Goal: Task Accomplishment & Management: Complete application form

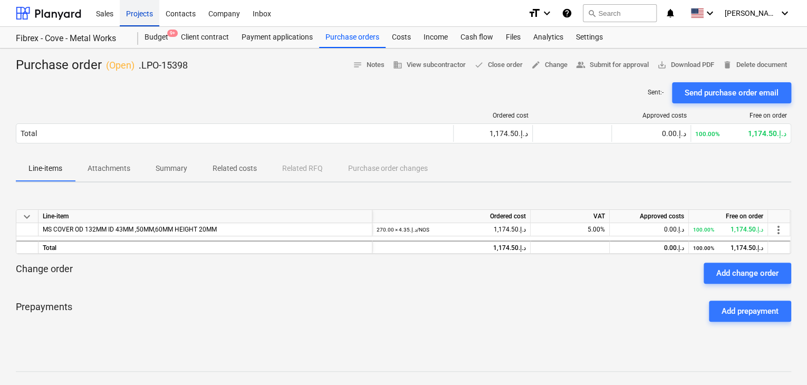
click at [140, 21] on div "Projects" at bounding box center [140, 12] width 40 height 27
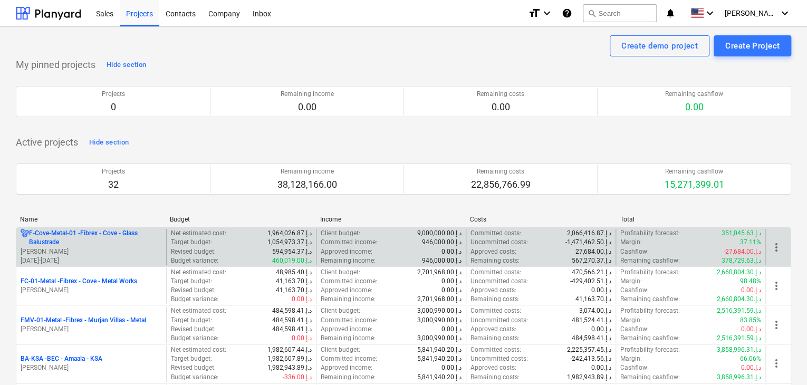
click at [88, 236] on p "F-Cove-Metal-01 - Fibrex - Cove - Glass Balustrade" at bounding box center [95, 238] width 133 height 18
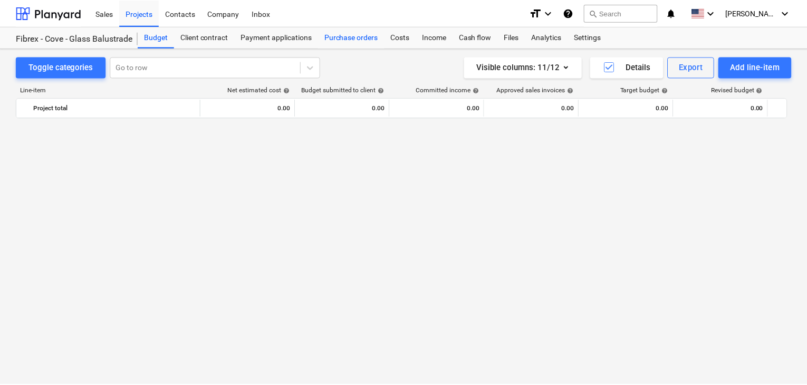
scroll to position [5190, 0]
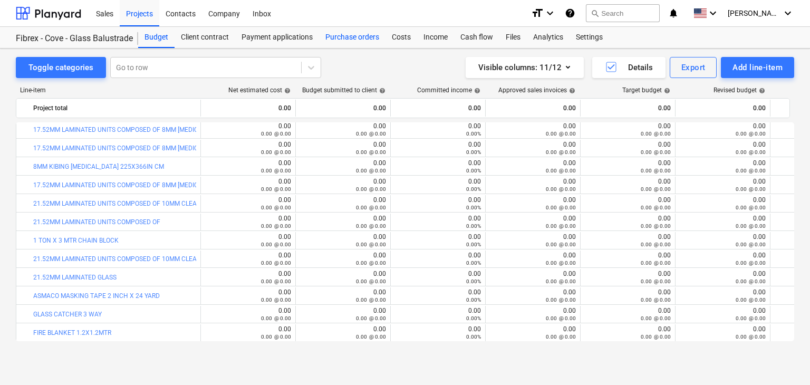
click at [340, 34] on div "Purchase orders" at bounding box center [352, 37] width 66 height 21
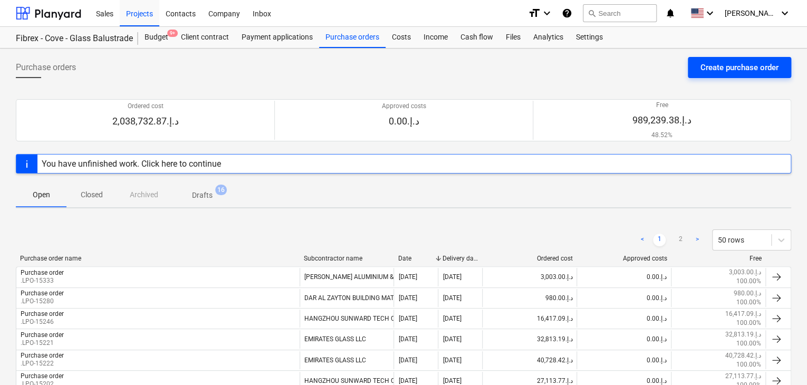
click at [734, 66] on div "Create purchase order" at bounding box center [739, 68] width 78 height 14
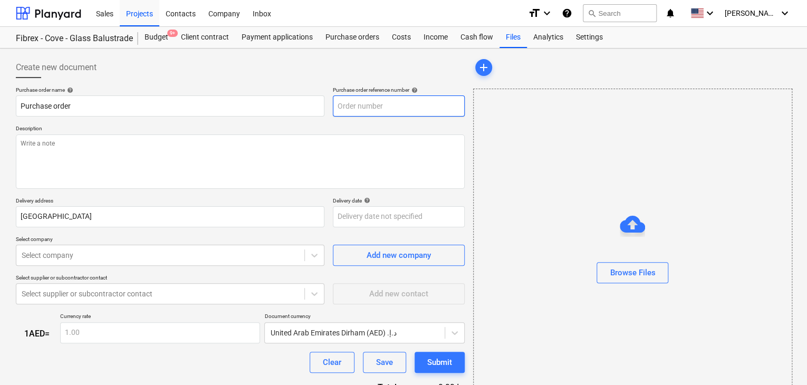
type textarea "x"
type input "F-Cove-Metal-01-PO-242"
drag, startPoint x: 443, startPoint y: 104, endPoint x: 322, endPoint y: 94, distance: 121.7
click at [322, 94] on div "Purchase order name help Purchase order Purchase order reference number help F-…" at bounding box center [240, 101] width 449 height 30
type textarea "x"
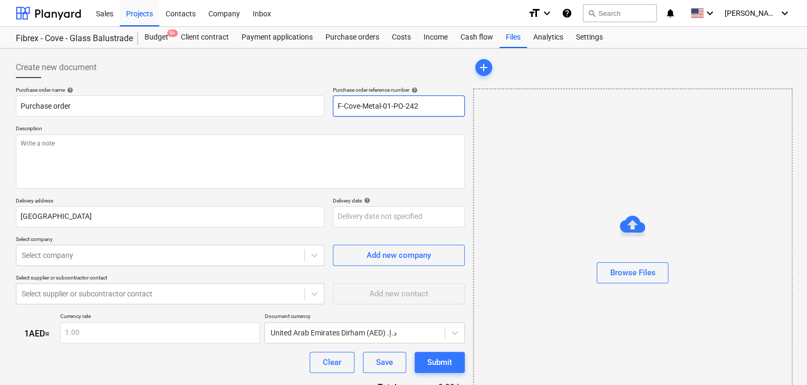
type input "."
type textarea "x"
type input ".l"
type textarea "x"
type input ".lp"
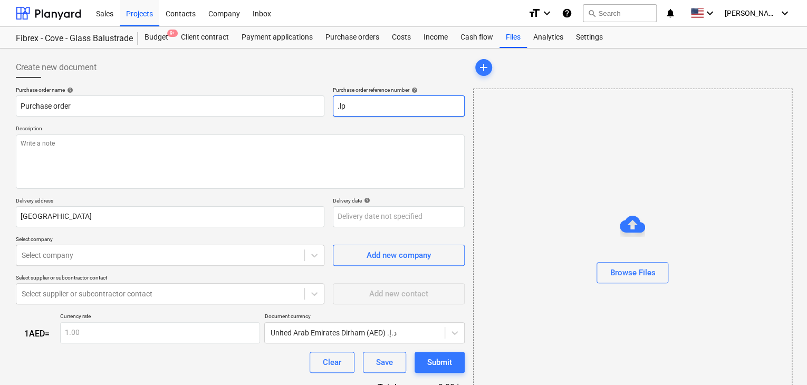
type textarea "x"
type input ".lpo"
type textarea "x"
type input ".lpo-"
type textarea "x"
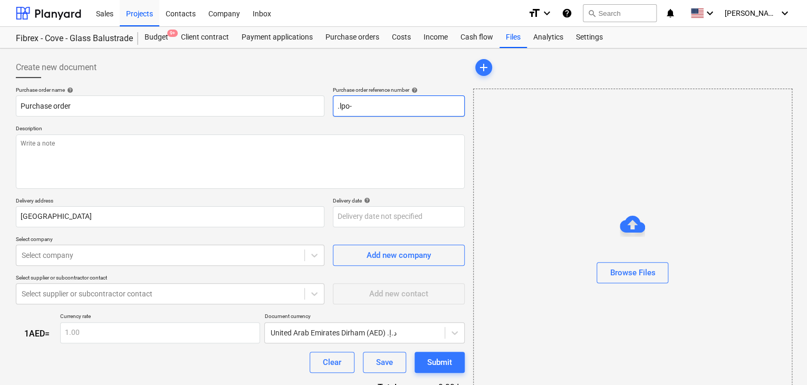
type input ".lpo-1"
type textarea "x"
type input ".lpo-15"
type textarea "x"
type input ".lpo-154"
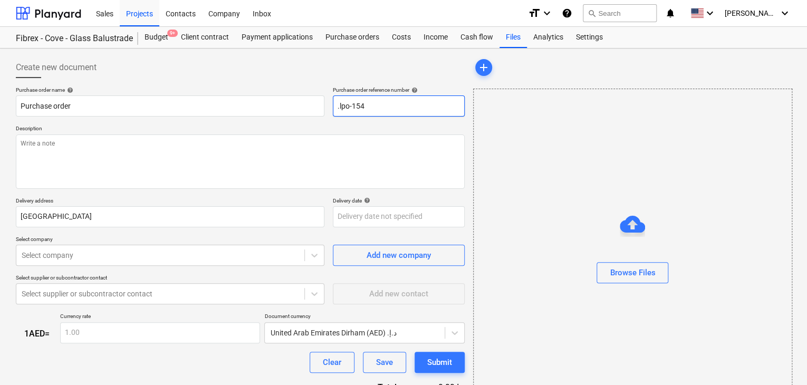
type textarea "x"
type input ".lpo-1540"
type textarea "x"
type input ".lpo-15402"
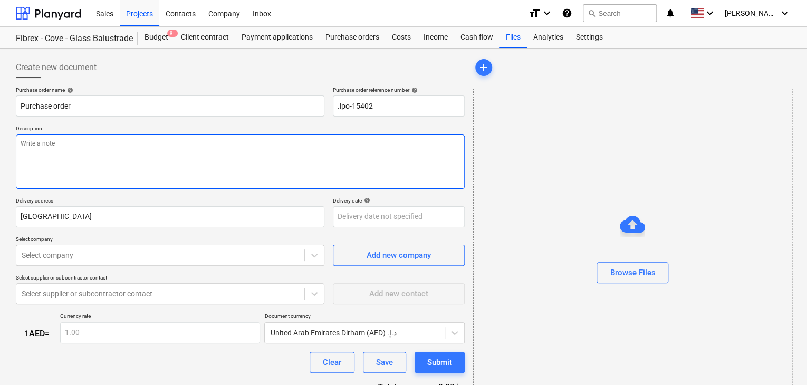
click at [181, 169] on textarea at bounding box center [240, 161] width 449 height 54
type textarea "x"
type textarea "C"
type textarea "x"
type textarea "CO"
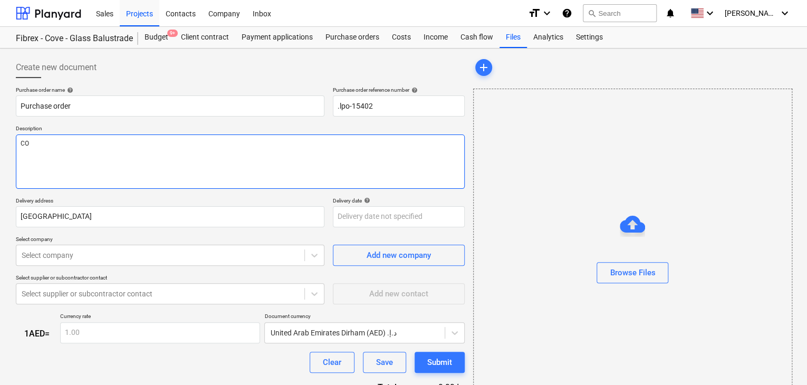
type textarea "x"
type textarea "COV"
type textarea "x"
type textarea "COVE"
type textarea "x"
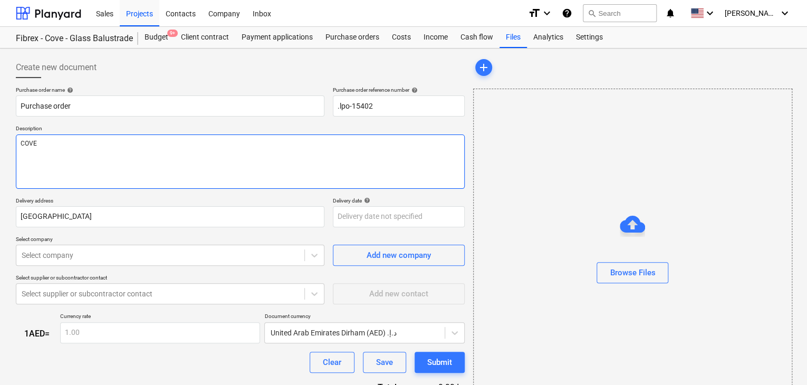
type textarea "COVE-"
type textarea "x"
type textarea "COVE-B"
type textarea "x"
type textarea "COVE-B9"
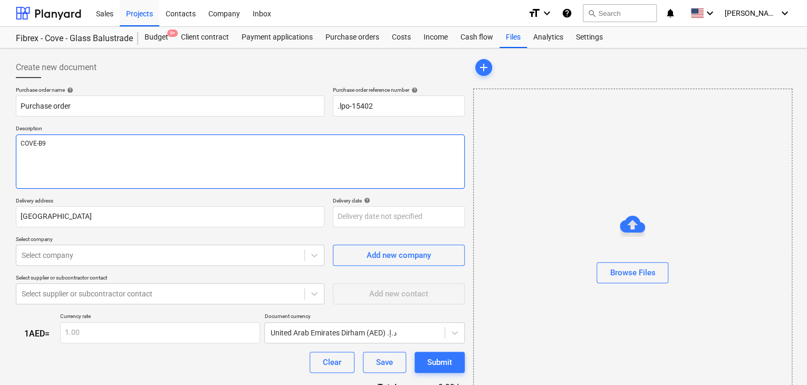
type textarea "x"
type textarea "COVE-B9"
type textarea "x"
type textarea "COVE-B9 L"
type textarea "x"
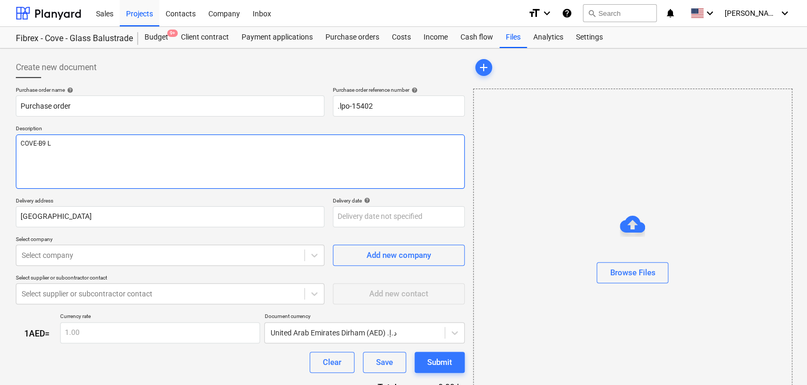
type textarea "COVE-B9 LE"
type textarea "x"
type textarea "COVE-B9 LEV"
type textarea "x"
type textarea "COVE-B9 LEVE"
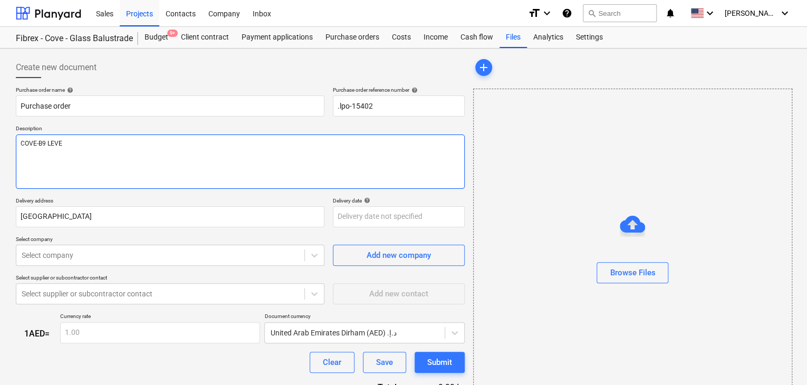
type textarea "x"
type textarea "COVE-B9 LEVEL"
type textarea "x"
type textarea "COVE-B9 LEVEL"
type textarea "x"
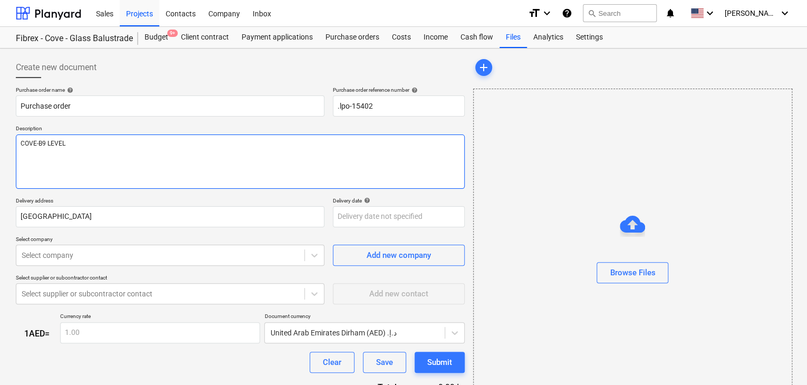
type textarea "COVE-B9 LEVEL 1"
type textarea "x"
type textarea "COVE-B9 LEVEL 1"
type textarea "x"
type textarea "COVE-B9 LEVEL 1 A"
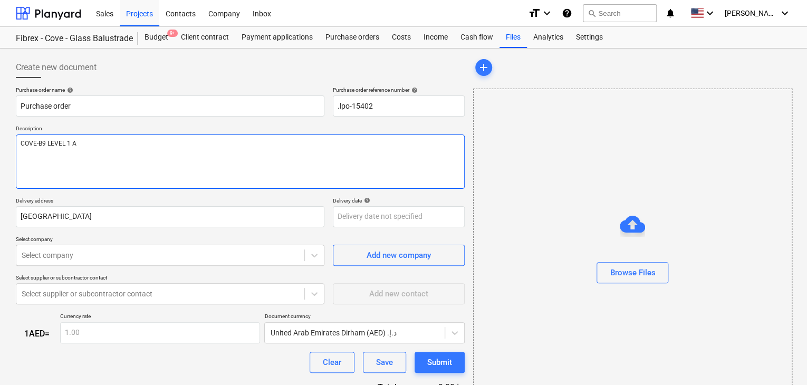
type textarea "x"
type textarea "COVE-B9 LEVEL 1 AN"
type textarea "x"
type textarea "COVE-B9 LEVEL 1 AND"
type textarea "x"
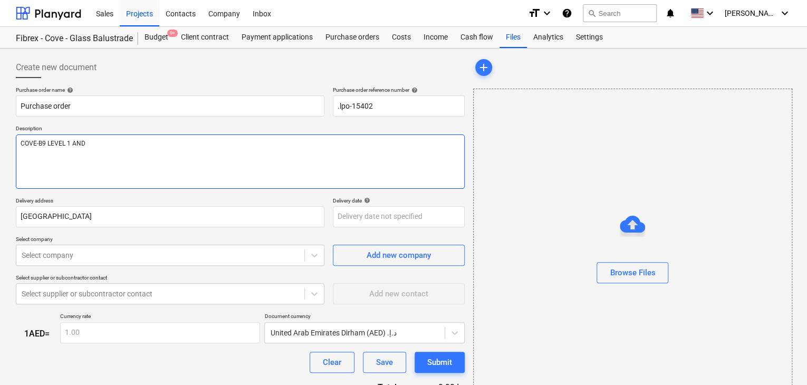
type textarea "COVE-B9 LEVEL 1 AND"
type textarea "x"
type textarea "COVE-B9 LEVEL 1 AND L"
type textarea "x"
type textarea "COVE-B9 LEVEL 1 AND LE"
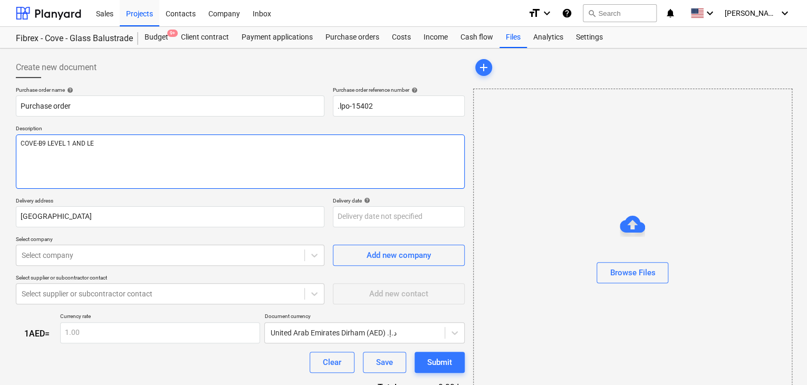
type textarea "x"
type textarea "COVE-B9 LEVEL 1 AND LEV"
type textarea "x"
type textarea "COVE-B9 LEVEL 1 AND LEVE"
type textarea "x"
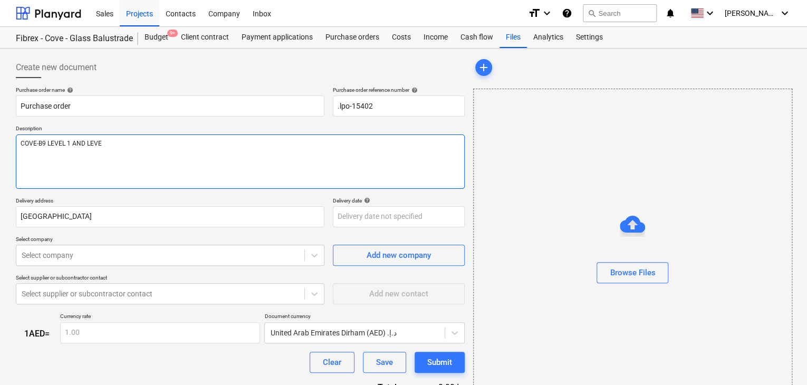
type textarea "COVE-B9 LEVEL 1 AND LEVEL"
type textarea "x"
type textarea "COVE-B9 LEVEL 1 AND LEVEL"
type textarea "x"
type textarea "COVE-B9 LEVEL 1 AND LEVEL 9"
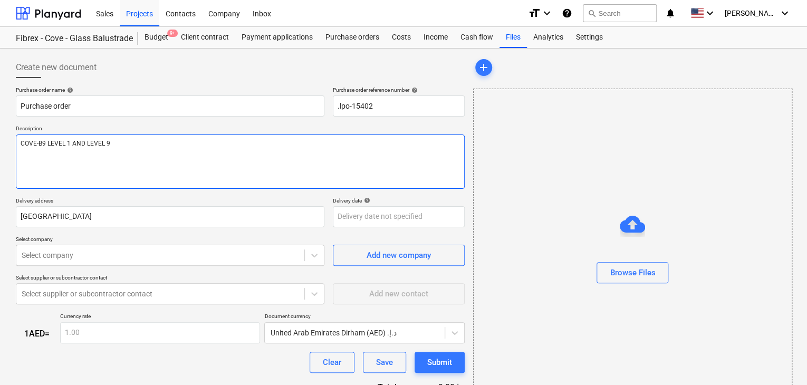
type textarea "x"
type textarea "COVE-B9 LEVEL 1 AND LEVEL 9"
type textarea "x"
type textarea "COVE-B9 LEVEL 1 AND LEVEL 9 1"
type textarea "x"
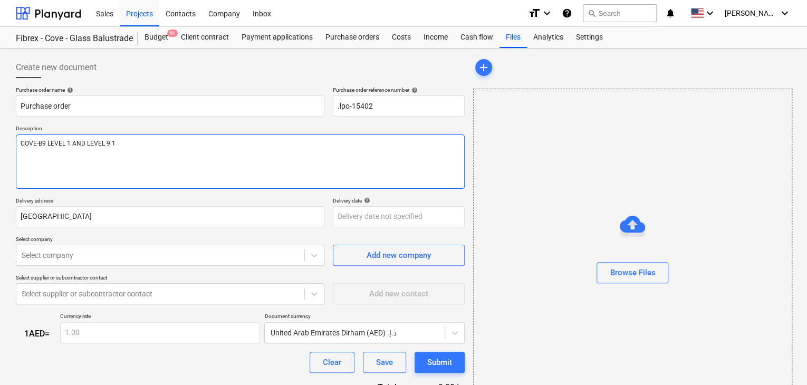
type textarea "COVE-B9 LEVEL 1 AND LEVEL 9 11"
type textarea "x"
type textarea "COVE-B9 LEVEL 1 AND LEVEL 9 117"
type textarea "x"
type textarea "COVE-B9 LEVEL 1 AND LEVEL 9 117."
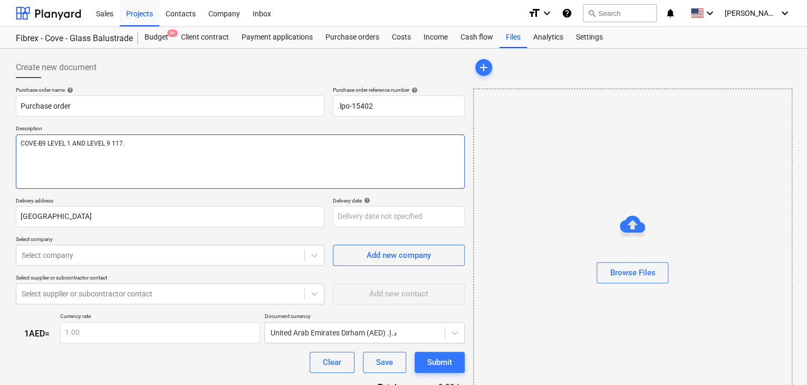
type textarea "x"
type textarea "COVE-B9 LEVEL 1 AND LEVEL 9 117.4"
type textarea "x"
type textarea "COVE-B9 LEVEL 1 AND LEVEL 9 117.48"
type textarea "x"
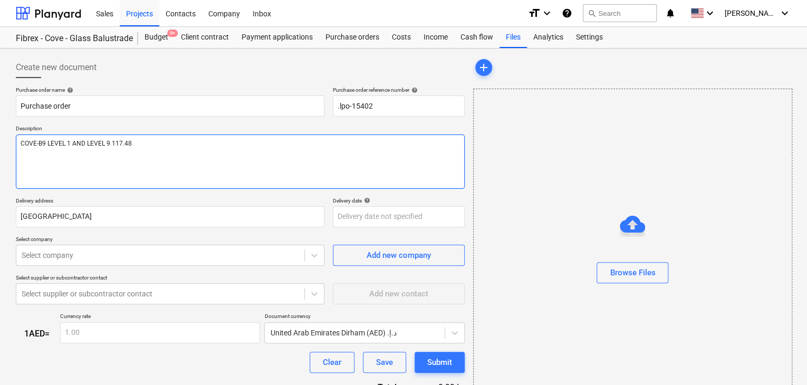
type textarea "COVE-B9 LEVEL 1 AND LEVEL 9 117.48"
type textarea "x"
type textarea "COVE-B9 LEVEL 1 AND LEVEL 9 117.48 S"
type textarea "x"
type textarea "COVE-B9 LEVEL 1 AND LEVEL 9 117.48 SQ"
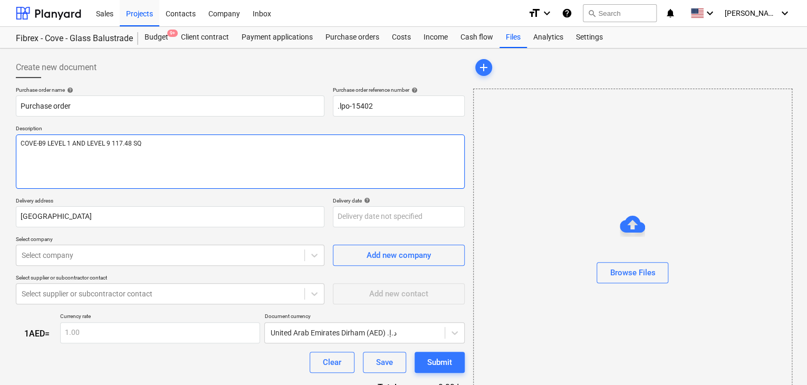
type textarea "x"
type textarea "COVE-B9 LEVEL 1 AND LEVEL 9 117.48 SQ."
type textarea "x"
type textarea "COVE-B9 LEVEL 1 AND LEVEL 9 117.48 SQ.M"
type textarea "x"
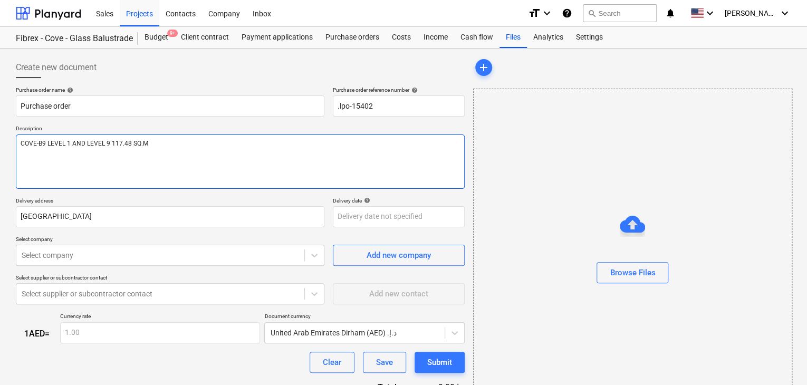
type textarea "COVE-B9 LEVEL 1 AND LEVEL 9 117.48 SQ.M/"
type textarea "x"
type textarea "COVE-B9 LEVEL 1 AND LEVEL 9 117.48 SQ.M/9"
type textarea "x"
type textarea "COVE-B9 LEVEL 1 AND LEVEL 9 117.48 SQ.M/94"
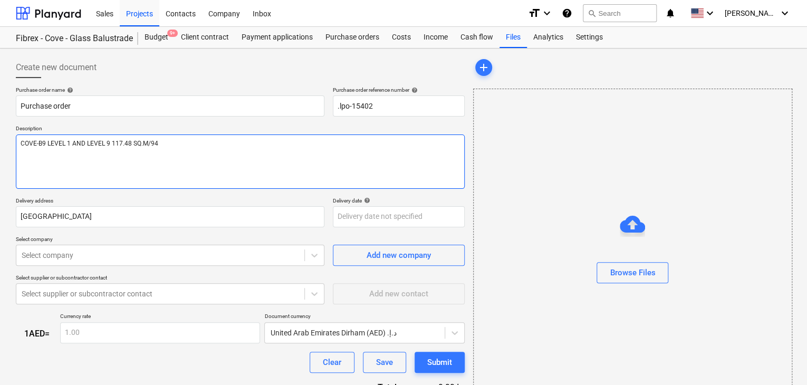
type textarea "x"
type textarea "COVE-B9 LEVEL 1 AND LEVEL 9 117.48 SQ.M/94"
type textarea "x"
type textarea "COVE-B9 LEVEL 1 AND LEVEL 9 117.48 SQ.M/94 P"
type textarea "x"
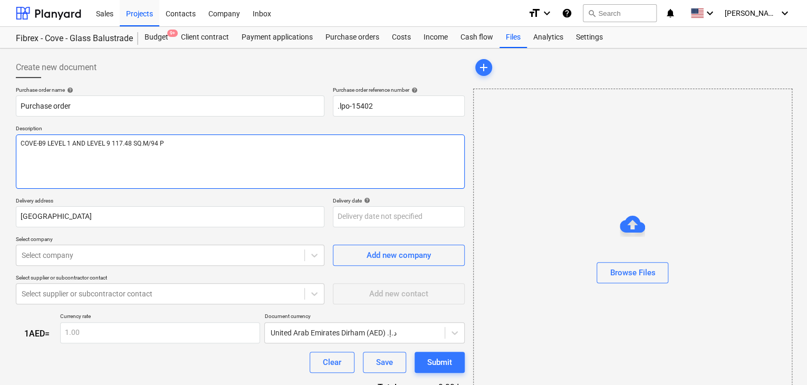
type textarea "COVE-B9 LEVEL 1 AND LEVEL 9 117.48 SQ.M/94 PC"
type textarea "x"
type textarea "COVE-B9 LEVEL 1 AND LEVEL 9 117.48 SQ.M/94 PCS"
type textarea "x"
type textarea "COVE-B9 LEVEL 1 AND LEVEL 9 117.48 SQ.M/94 PCS/"
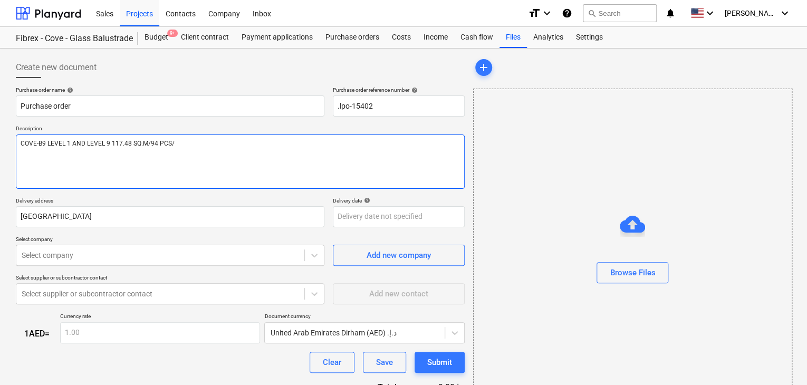
type textarea "x"
type textarea "COVE-B9 LEVEL 1 AND LEVEL 9 117.48 SQ.M/94 PCS/3"
type textarea "x"
type textarea "COVE-B9 LEVEL 1 AND LEVEL 9 117.48 SQ.M/94 PCS/30"
type textarea "x"
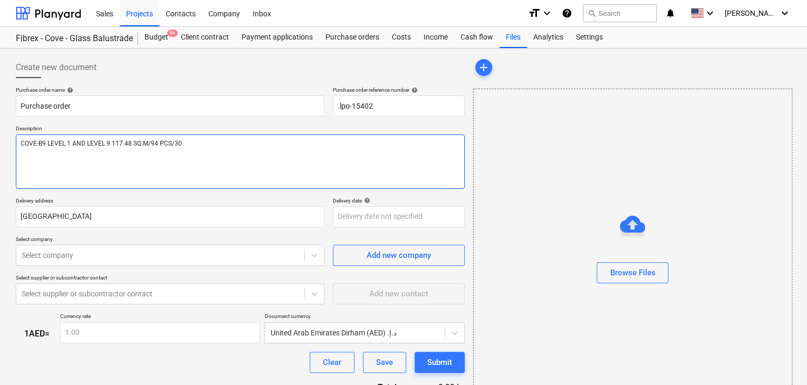
type textarea "COVE-B9 LEVEL 1 AND LEVEL 9 117.48 SQ.M/94 PCS/30."
type textarea "x"
type textarea "COVE-B9 LEVEL 1 AND LEVEL 9 117.48 SQ.M/94 PCS/30.5"
type textarea "x"
type textarea "COVE-B9 LEVEL 1 AND LEVEL 9 117.48 SQ.M/94 PCS/30.50"
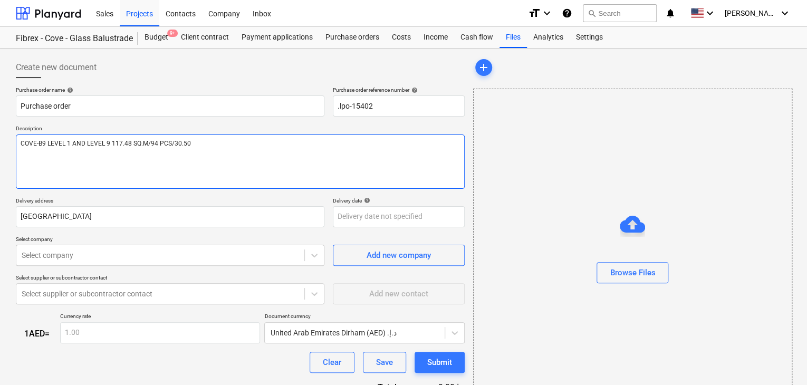
type textarea "x"
type textarea "COVE-B9 LEVEL 1 AND LEVEL 9 117.48 SQ.M/94 PCS/30.50"
type textarea "x"
type textarea "COVE-B9 LEVEL 1 AND LEVEL 9 117.48 SQ.M/94 PCS/30.50 U"
type textarea "x"
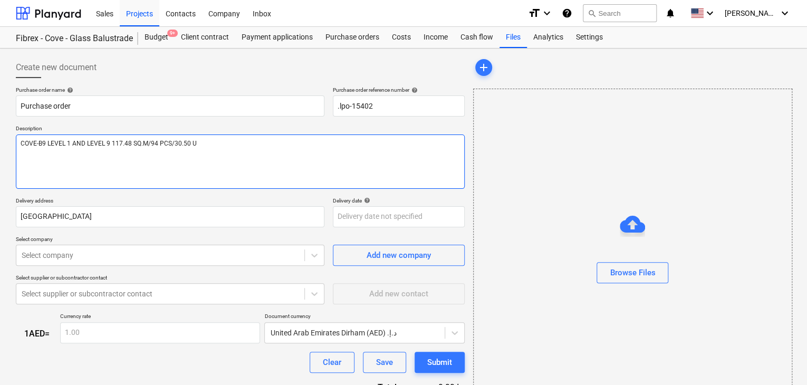
type textarea "COVE-B9 LEVEL 1 AND LEVEL 9 117.48 SQ.M/94 PCS/30.50 US"
type textarea "x"
type textarea "COVE-B9 LEVEL 1 AND LEVEL 9 117.48 SQ.M/94 PCS/30.50 USD"
type textarea "x"
type textarea "COVE-B9 LEVEL 1 AND LEVEL 9 117.48 SQ.M/94 PCS/30.50 USD"
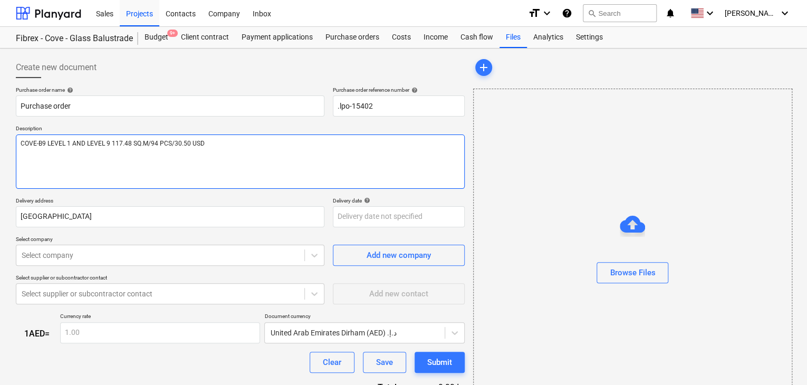
type textarea "x"
type textarea "COVE-B9 LEVEL 1 AND LEVEL 9 117.48 SQ.M/94 PCS/30.50 USD P"
type textarea "x"
type textarea "COVE-B9 LEVEL 1 AND LEVEL 9 117.48 SQ.M/94 PCS/30.50 USD PE"
type textarea "x"
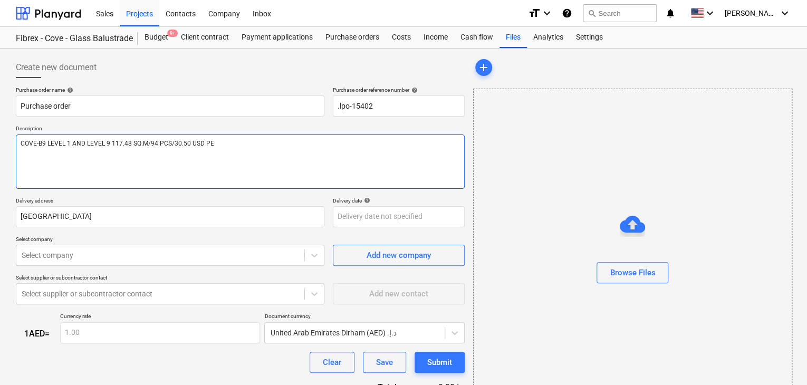
type textarea "COVE-B9 LEVEL 1 AND LEVEL 9 117.48 SQ.M/94 PCS/30.50 USD PER"
type textarea "x"
type textarea "COVE-B9 LEVEL 1 AND LEVEL 9 117.48 SQ.M/94 PCS/30.50 USD PER"
type textarea "x"
type textarea "COVE-B9 LEVEL 1 AND LEVEL 9 117.48 SQ.M/94 PCS/30.50 USD PER S"
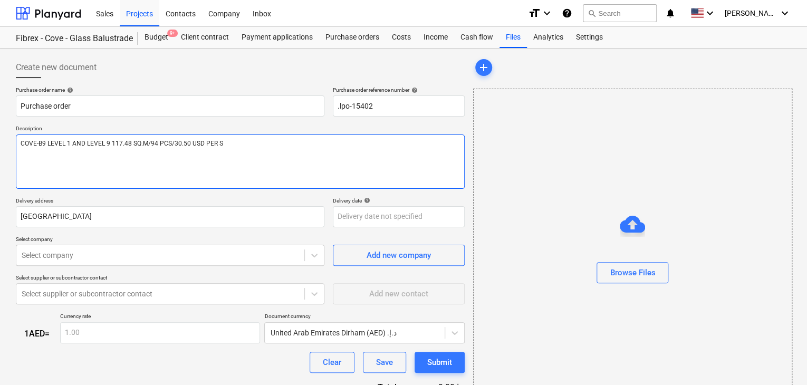
type textarea "x"
type textarea "COVE-B9 LEVEL 1 AND LEVEL 9 117.48 SQ.M/94 PCS/30.50 USD PER SQ"
type textarea "x"
type textarea "COVE-B9 LEVEL 1 AND LEVEL 9 117.48 SQ.M/94 PCS/30.50 USD PER SQ."
type textarea "x"
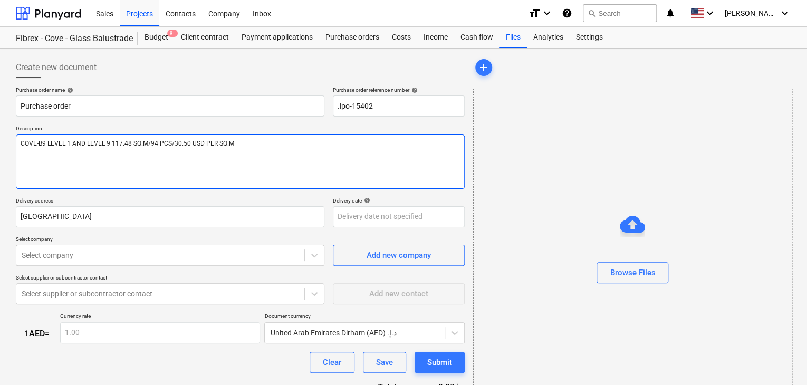
type textarea "COVE-B9 LEVEL 1 AND LEVEL 9 117.48 SQ.M/94 PCS/30.50 USD PER SQ.M"
click at [175, 199] on p "Delivery address" at bounding box center [170, 201] width 309 height 9
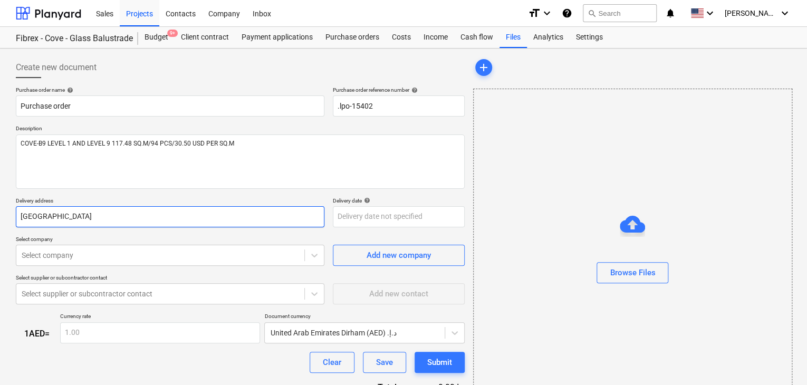
click at [166, 213] on input "[GEOGRAPHIC_DATA]" at bounding box center [170, 216] width 309 height 21
type textarea "x"
type input "Duba"
type textarea "x"
type input "Dub"
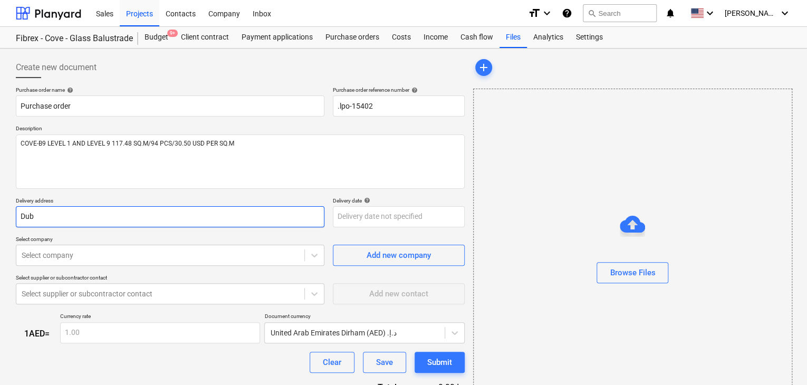
type textarea "x"
type input "Du"
type textarea "x"
type input "D"
type textarea "x"
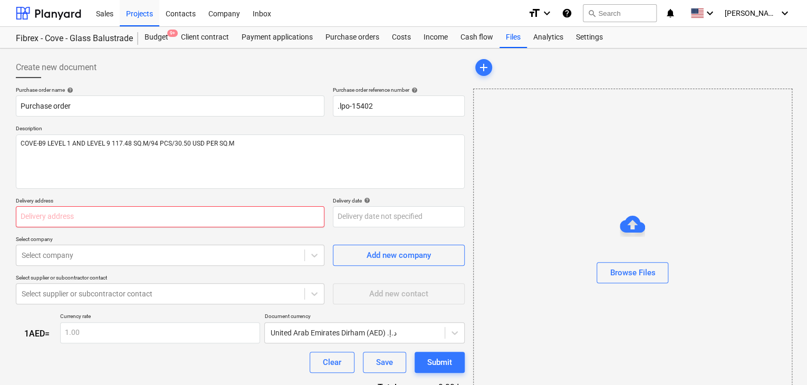
type textarea "x"
type input "H"
type textarea "x"
type input "HA"
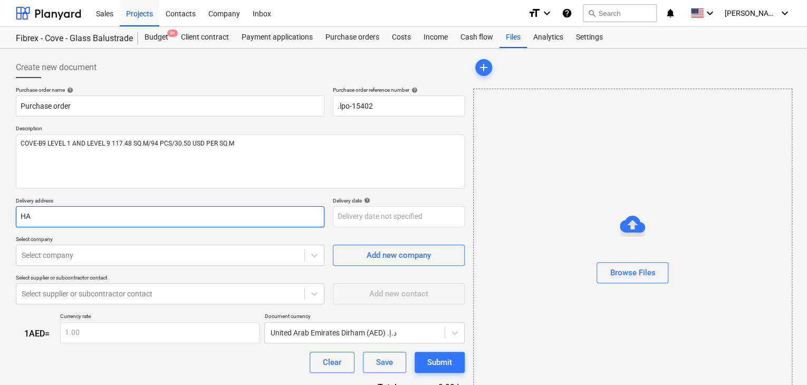
type textarea "x"
type input "HAN"
type textarea "x"
type input "HANG"
type textarea "x"
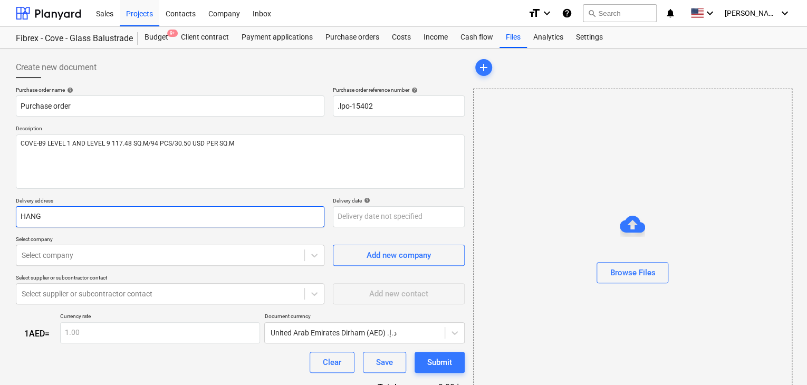
type input "HANGZ"
type textarea "x"
type input "HANGZH"
type textarea "x"
type input "HAN"
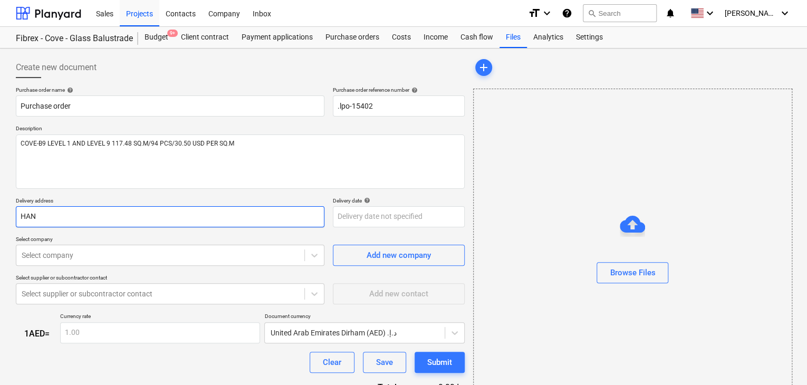
type textarea "x"
type input "HA"
type textarea "x"
type input "H"
type textarea "x"
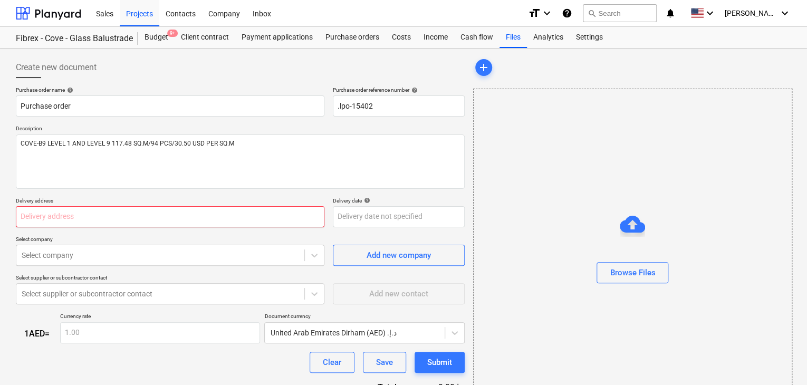
type textarea "x"
type input "L"
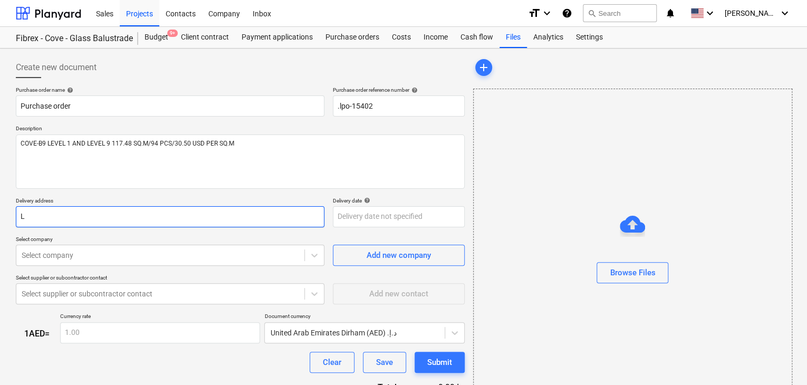
type textarea "x"
type input "LU"
type textarea "x"
type input "LUC"
type textarea "x"
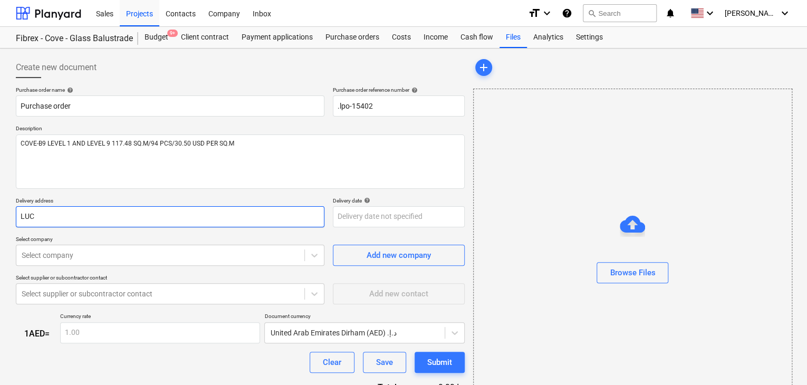
type input "LUCK"
type textarea "x"
type input "LUCKY"
type textarea "x"
type input "LUCKY"
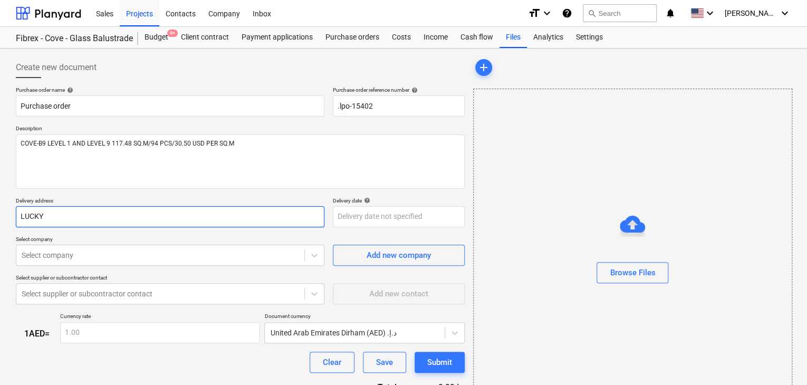
type textarea "x"
type input "LUCKY E"
type textarea "x"
type input "LUCKY EN"
type textarea "x"
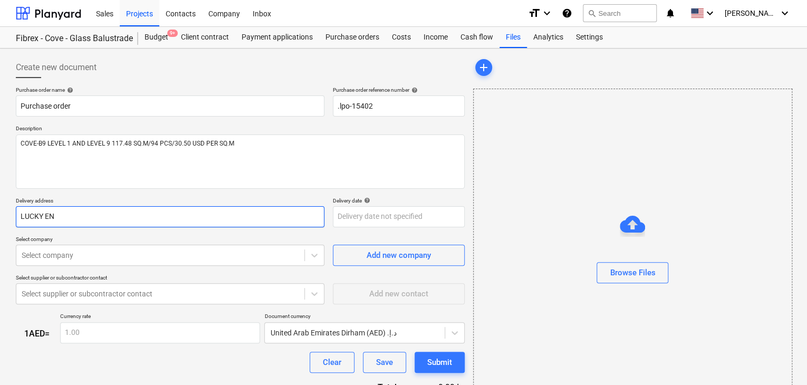
type input "LUCKY ENG"
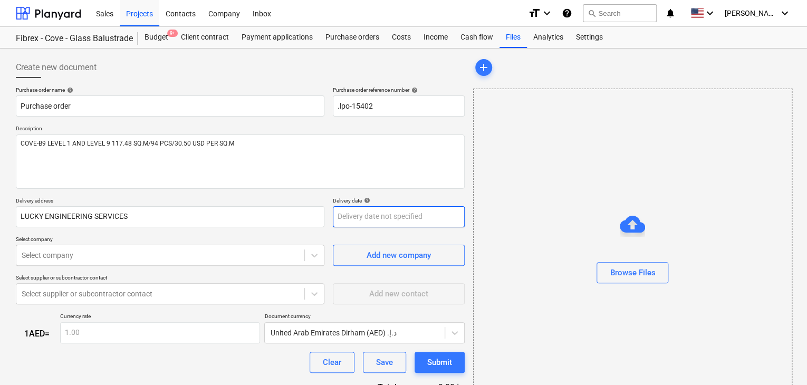
click at [378, 207] on body "Sales Projects Contacts Company Inbox format_size keyboard_arrow_down help sear…" at bounding box center [403, 192] width 807 height 385
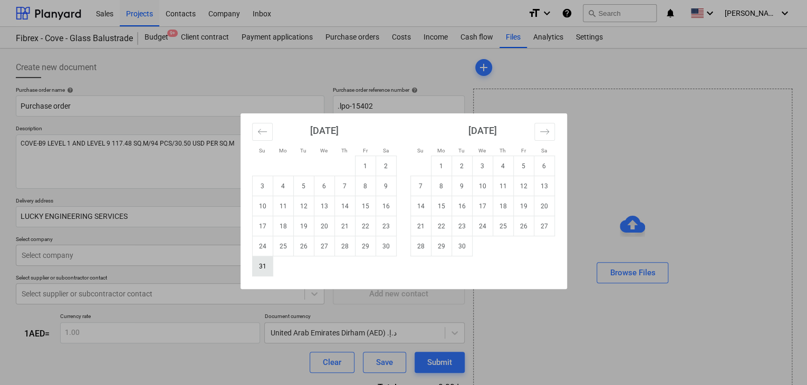
drag, startPoint x: 272, startPoint y: 266, endPoint x: 230, endPoint y: 260, distance: 42.1
click at [271, 266] on td "31" at bounding box center [262, 266] width 21 height 20
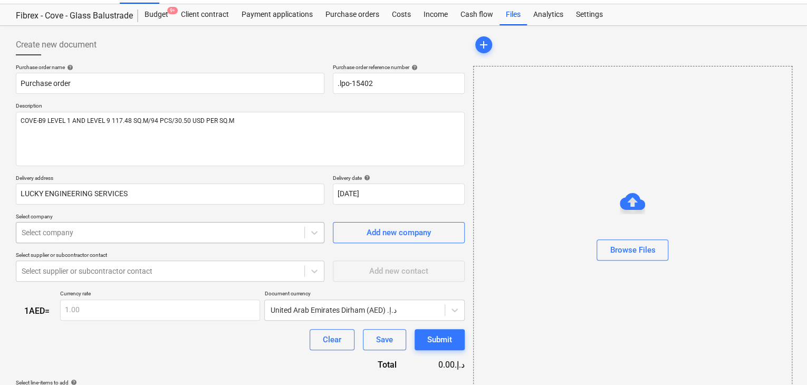
click at [230, 252] on body "Sales Projects Contacts Company Inbox format_size keyboard_arrow_down help sear…" at bounding box center [403, 169] width 807 height 385
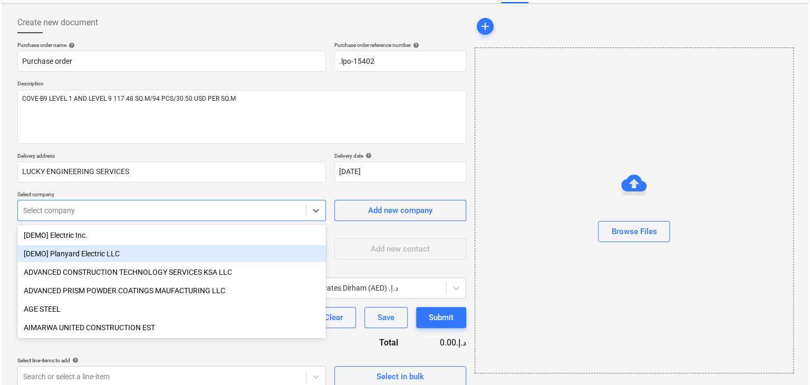
scroll to position [49, 0]
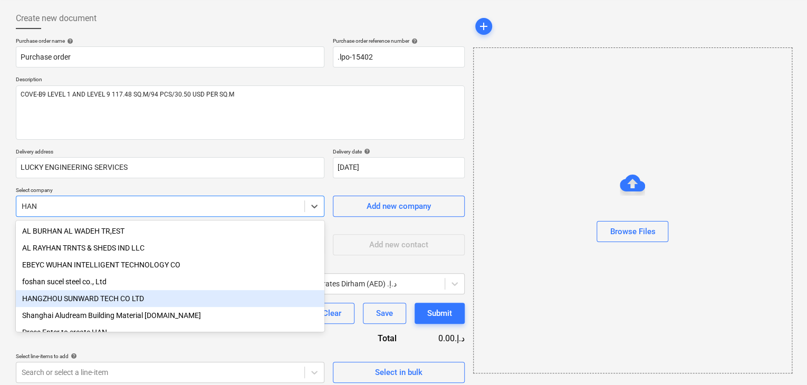
click at [191, 294] on div "HANGZHOU SUNWARD TECH CO LTD" at bounding box center [170, 298] width 309 height 17
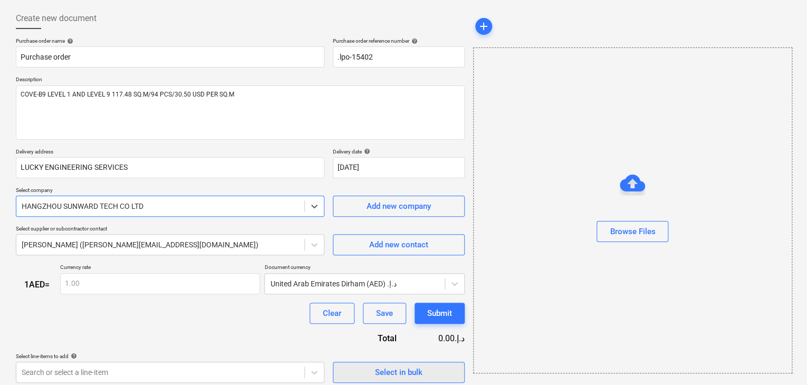
click at [392, 372] on div "Select in bulk" at bounding box center [398, 373] width 47 height 14
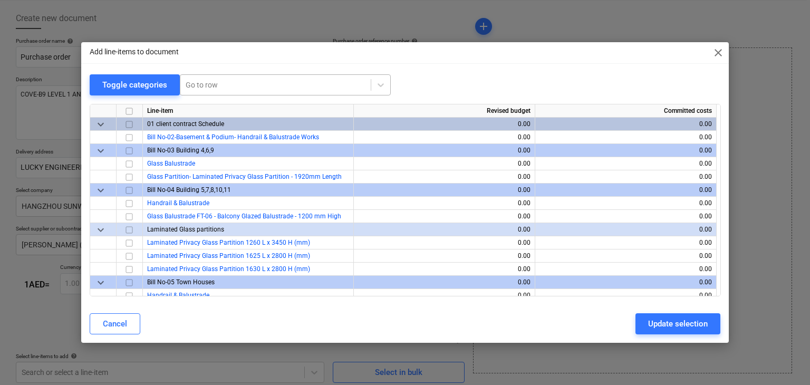
click at [229, 80] on div at bounding box center [276, 85] width 180 height 11
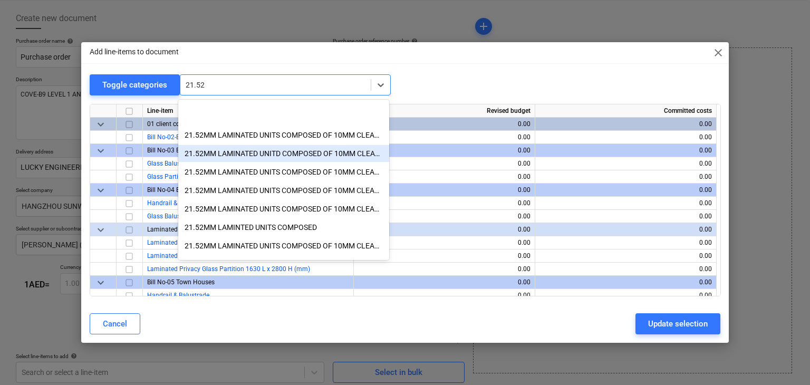
scroll to position [266, 0]
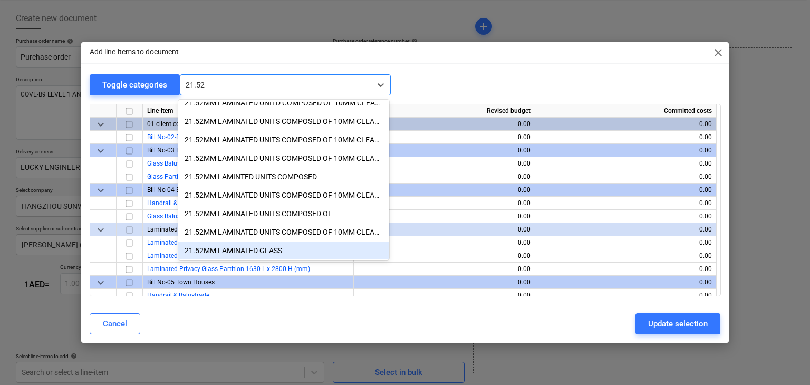
click at [243, 248] on div "21.52MM LAMINATED GLASS" at bounding box center [283, 250] width 211 height 17
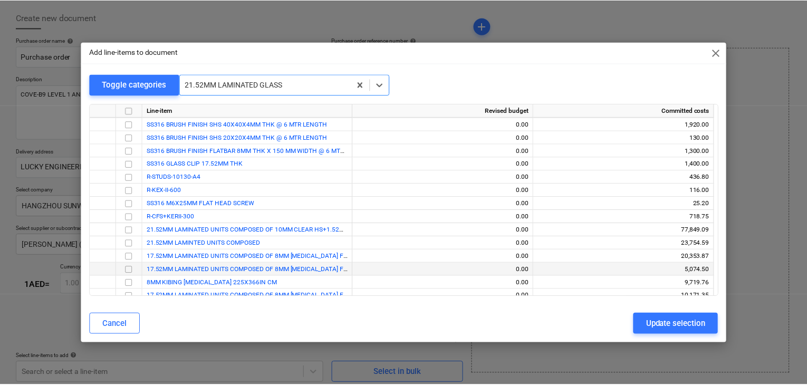
scroll to position [4463, 0]
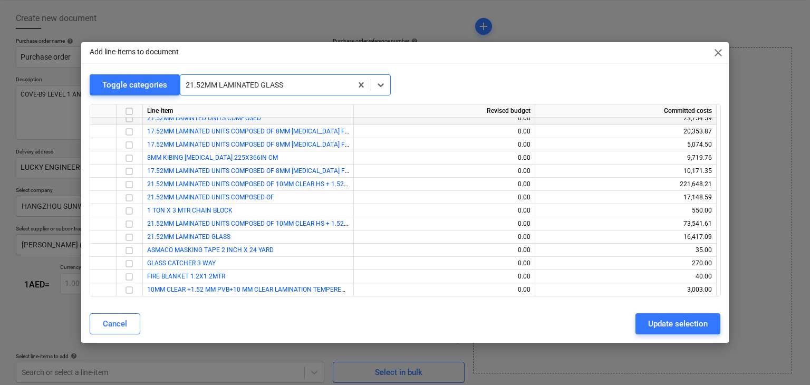
click at [130, 121] on input "checkbox" at bounding box center [129, 118] width 13 height 13
click at [129, 233] on input "checkbox" at bounding box center [129, 237] width 13 height 13
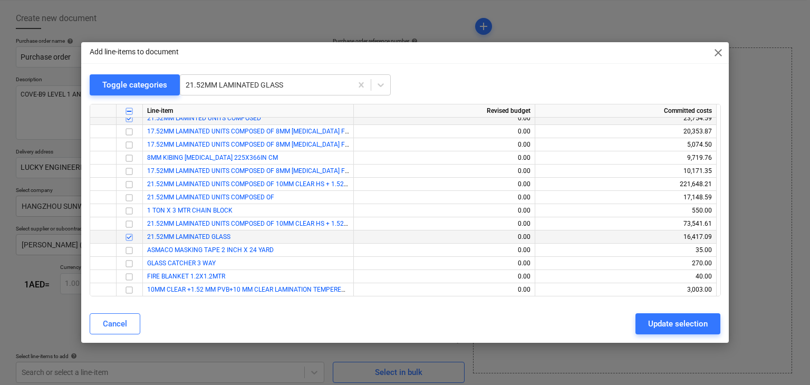
drag, startPoint x: 646, startPoint y: 316, endPoint x: 633, endPoint y: 313, distance: 12.7
click at [646, 316] on button "Update selection" at bounding box center [678, 323] width 85 height 21
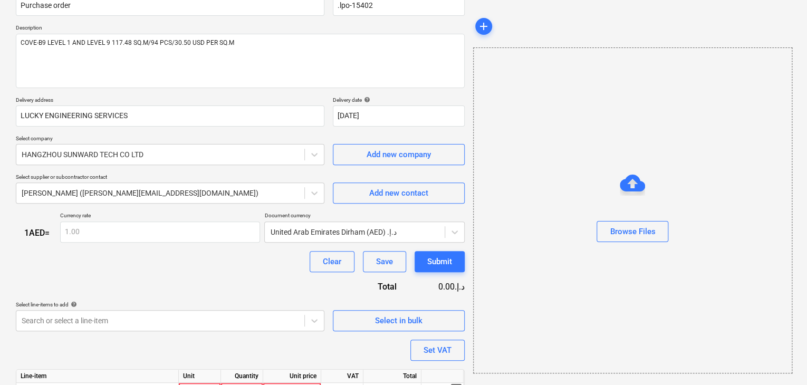
scroll to position [167, 0]
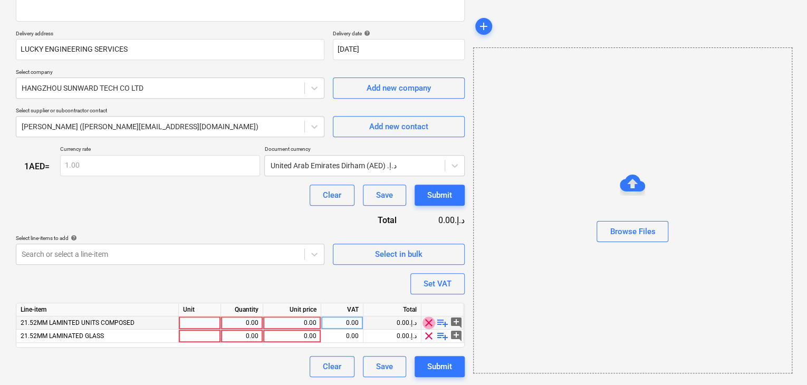
click at [430, 323] on span "clear" at bounding box center [428, 322] width 13 height 13
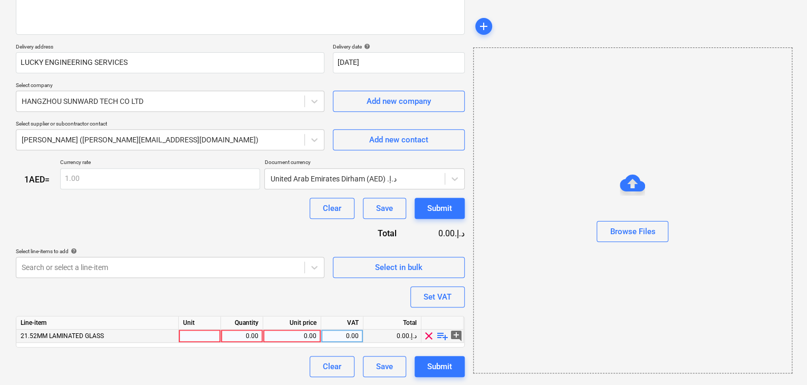
click at [199, 336] on div at bounding box center [200, 336] width 42 height 13
click at [259, 340] on div "0.00" at bounding box center [242, 336] width 42 height 13
click at [291, 340] on div "0.00" at bounding box center [291, 336] width 49 height 13
click at [481, 316] on div "Browse Files" at bounding box center [632, 210] width 319 height 326
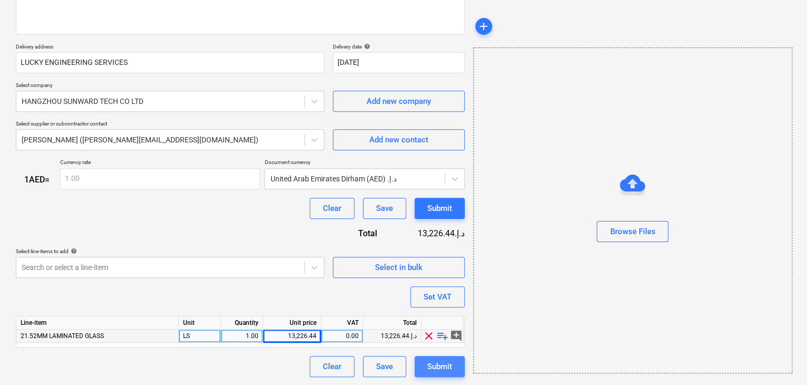
click at [444, 369] on div "Submit" at bounding box center [439, 367] width 25 height 14
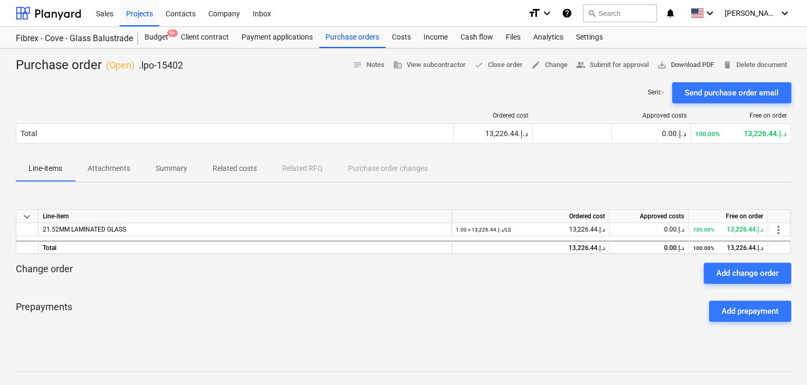
click at [708, 69] on span "save_alt Download PDF" at bounding box center [685, 65] width 57 height 12
click at [133, 22] on div "Projects" at bounding box center [140, 12] width 40 height 27
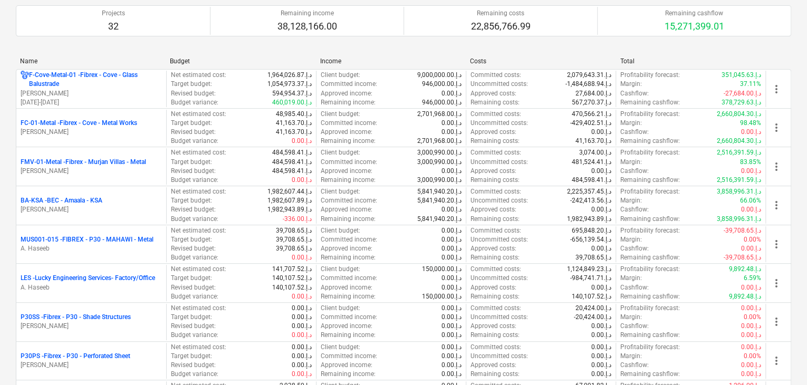
scroll to position [211, 0]
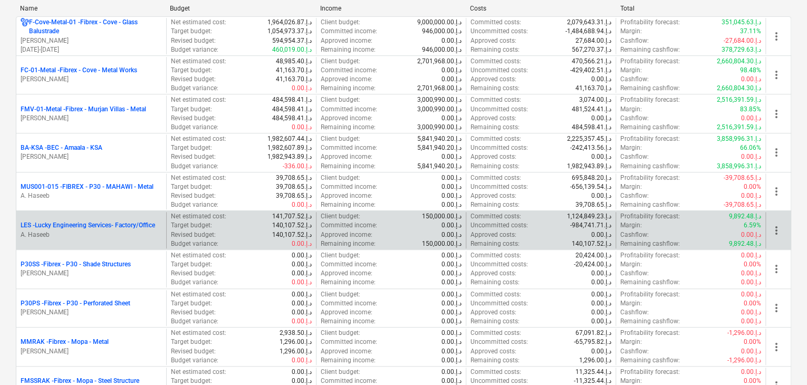
click at [85, 244] on div "LES - Lucky Engineering Services- Factory/Office A. Haseeb" at bounding box center [91, 230] width 150 height 36
click at [107, 233] on p "A. Haseeb" at bounding box center [91, 234] width 141 height 9
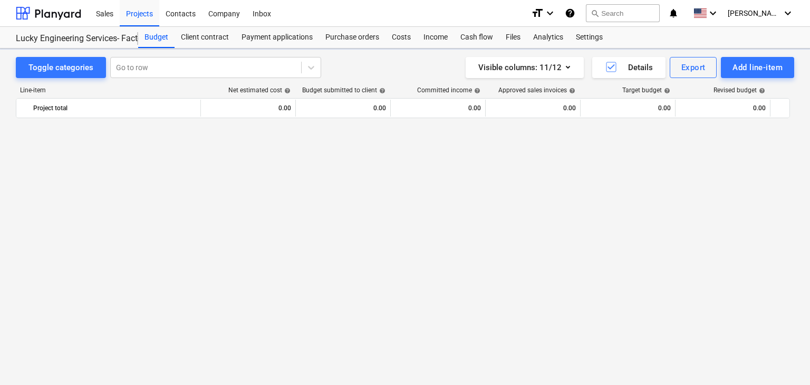
scroll to position [24629, 0]
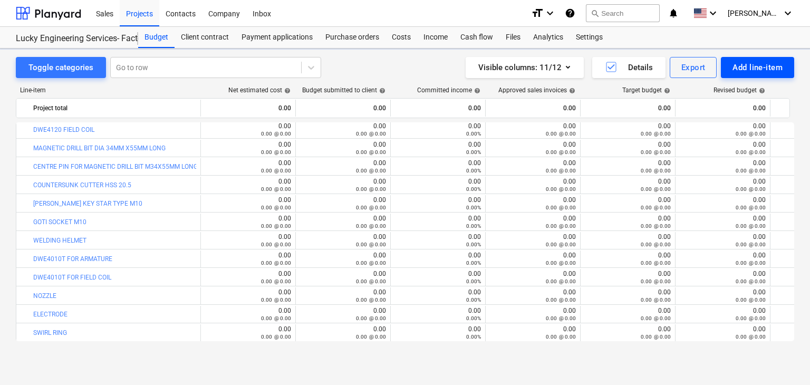
click at [735, 69] on div "Add line-item" at bounding box center [758, 68] width 50 height 14
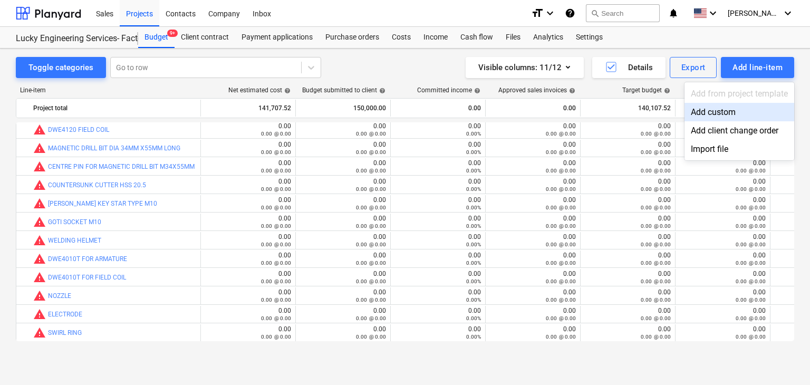
click at [704, 110] on div "Add custom" at bounding box center [740, 112] width 110 height 18
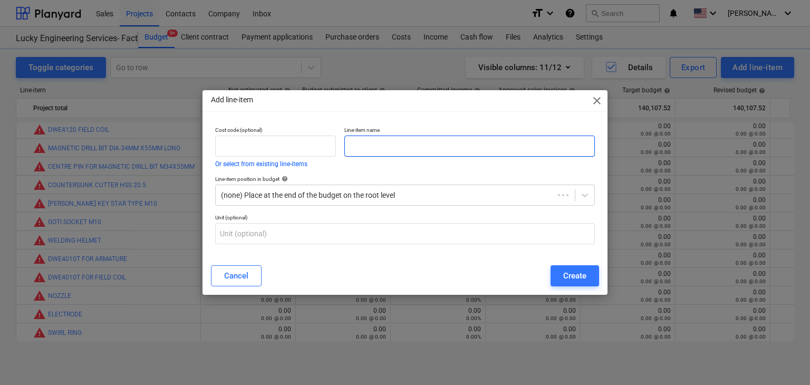
click at [400, 148] on input "text" at bounding box center [469, 146] width 251 height 21
paste input "PVC STRIP 5/8 5KG ROLL"
click at [570, 281] on div "Create" at bounding box center [574, 276] width 23 height 14
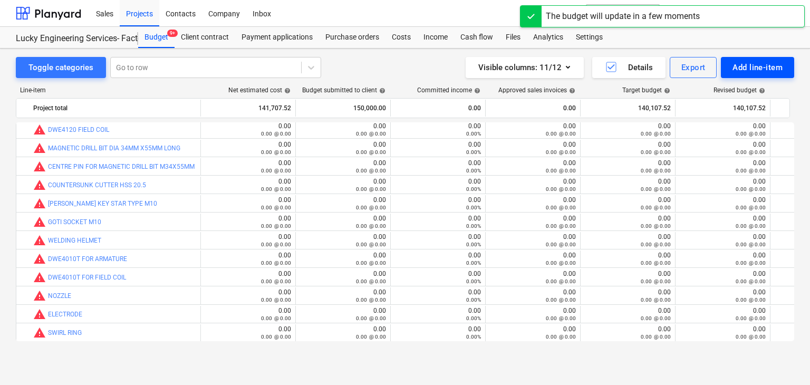
click at [736, 71] on div "Add line-item" at bounding box center [758, 68] width 50 height 14
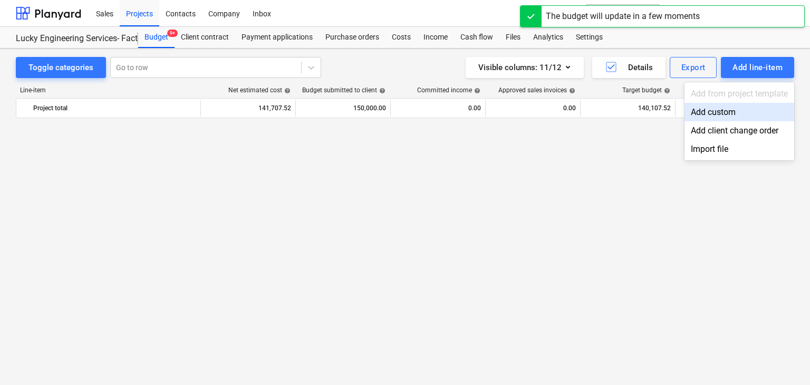
scroll to position [24629, 0]
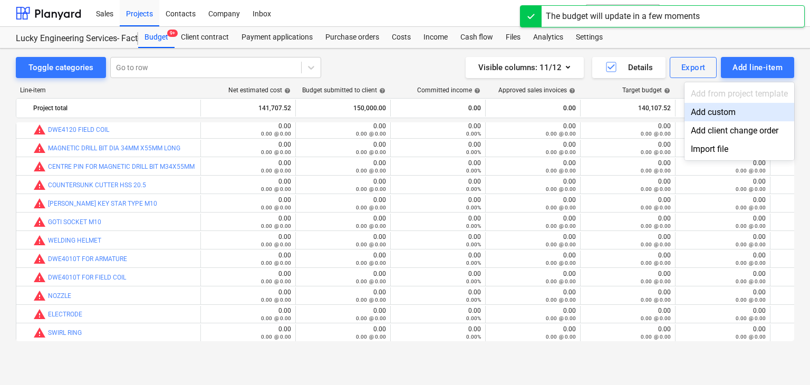
click at [690, 115] on div "Add custom" at bounding box center [740, 112] width 110 height 18
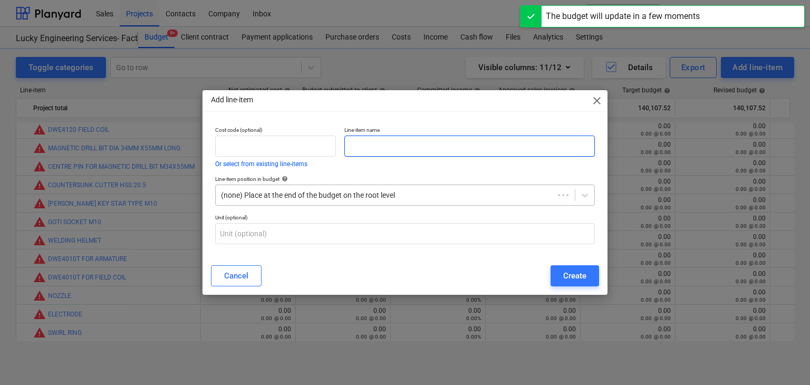
click at [352, 153] on input "text" at bounding box center [469, 146] width 251 height 21
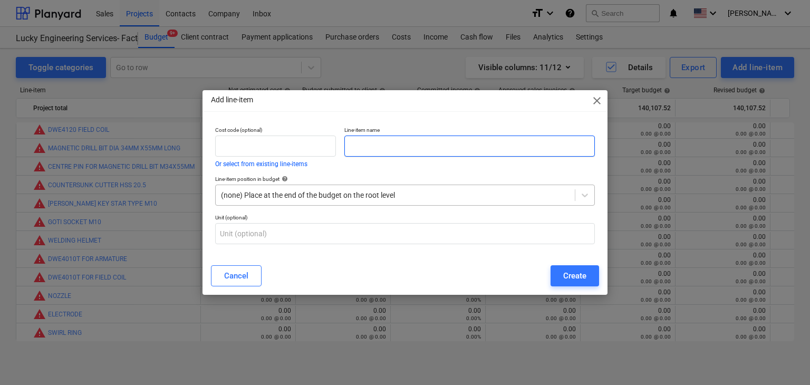
paste input "CLEAR TAPE 2 INCH X 36 PCS"
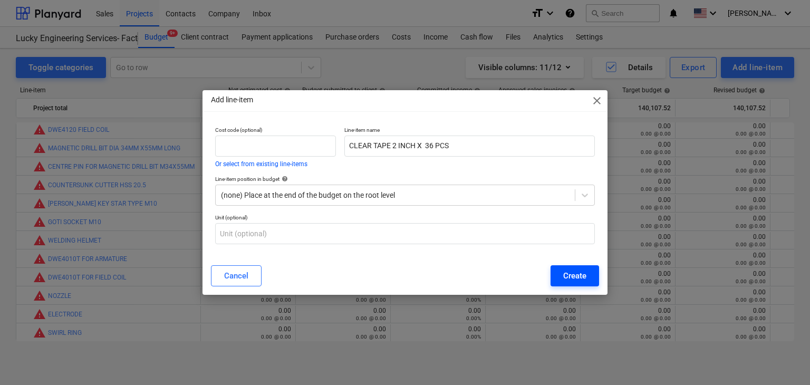
click at [569, 269] on div "Create" at bounding box center [574, 276] width 23 height 14
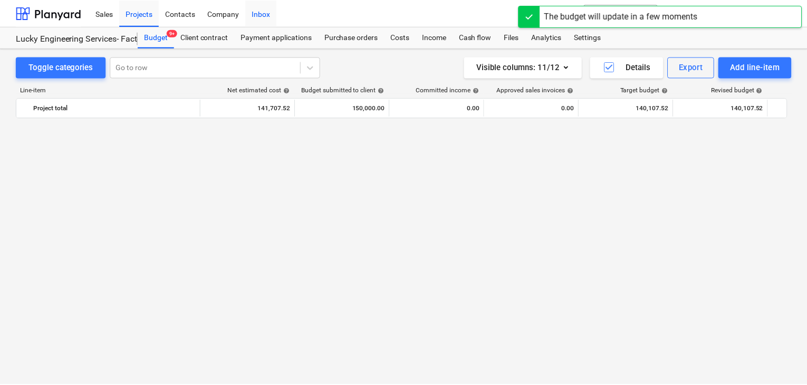
scroll to position [24629, 0]
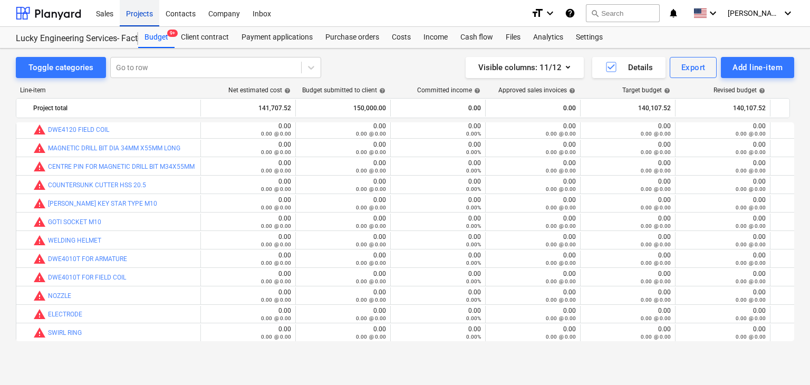
click at [142, 18] on div "Projects" at bounding box center [140, 12] width 40 height 27
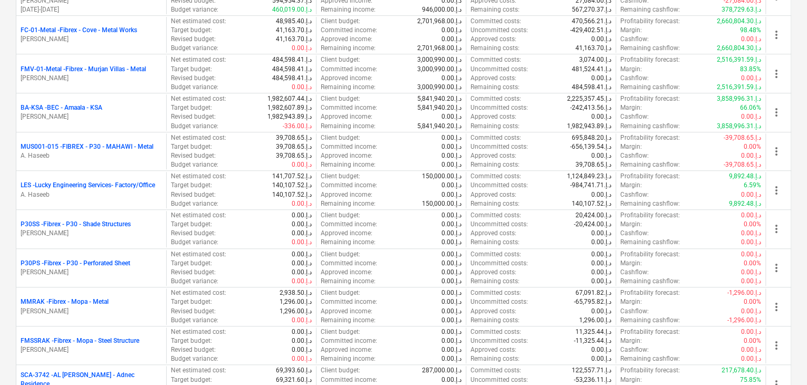
scroll to position [316, 0]
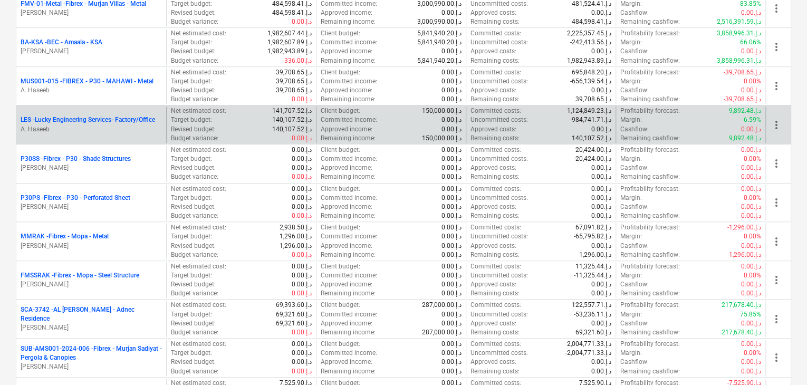
click at [110, 128] on p "A. Haseeb" at bounding box center [91, 129] width 141 height 9
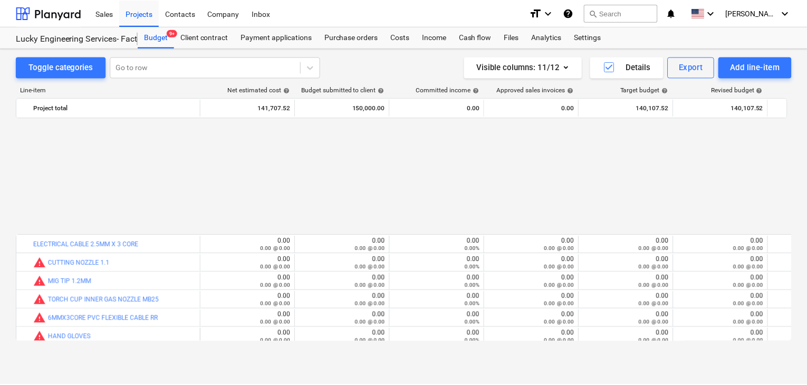
scroll to position [24998, 0]
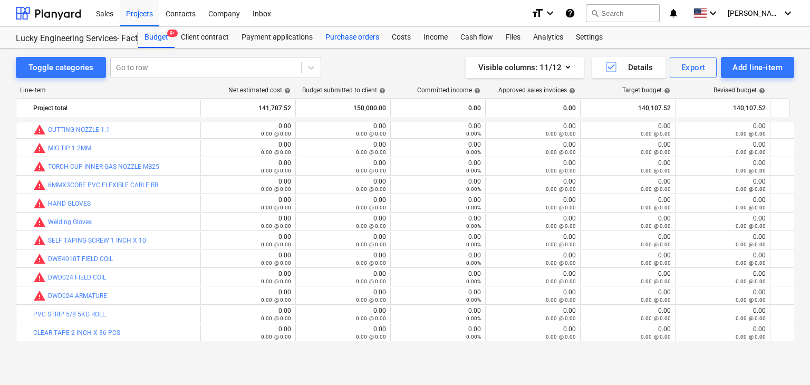
click at [362, 39] on div "Purchase orders" at bounding box center [352, 37] width 66 height 21
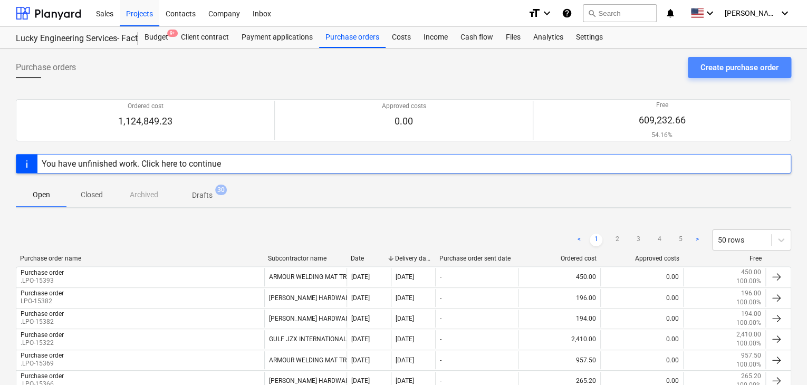
click at [709, 66] on div "Create purchase order" at bounding box center [739, 68] width 78 height 14
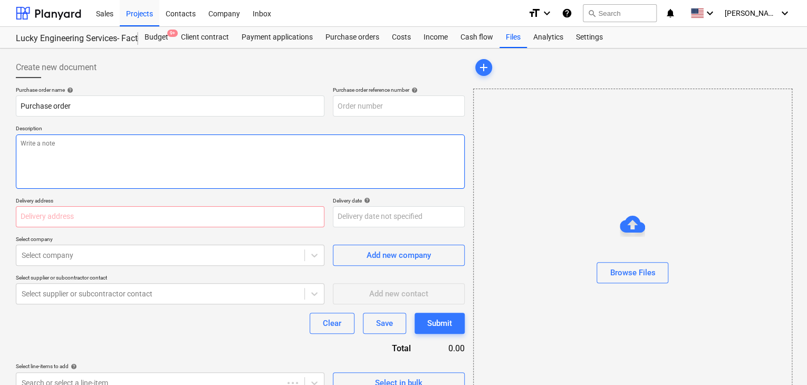
click at [395, 141] on textarea at bounding box center [240, 161] width 449 height 54
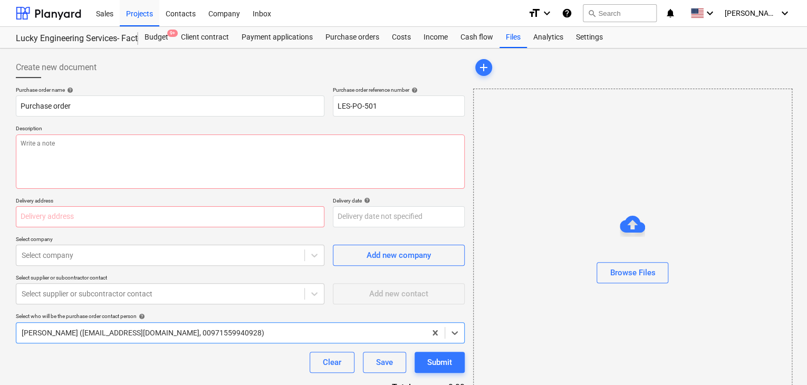
drag, startPoint x: 398, startPoint y: 110, endPoint x: 329, endPoint y: 100, distance: 69.7
click at [329, 100] on div "Purchase order name help Purchase order Purchase order reference number help LE…" at bounding box center [240, 101] width 449 height 30
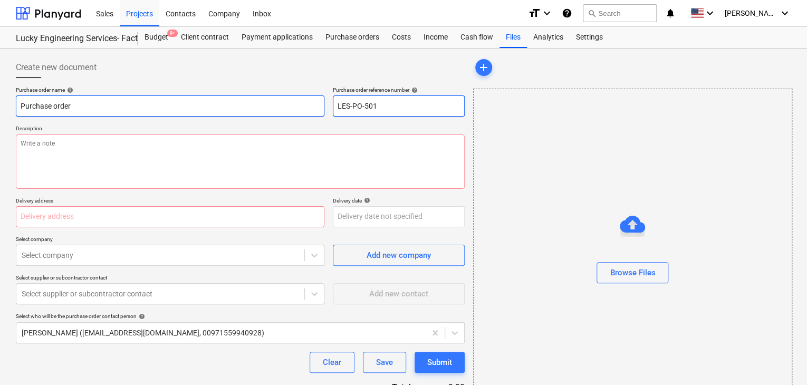
drag, startPoint x: 374, startPoint y: 106, endPoint x: 313, endPoint y: 97, distance: 62.4
click at [313, 97] on div "Purchase order name help Purchase order Purchase order reference number help LE…" at bounding box center [240, 101] width 449 height 30
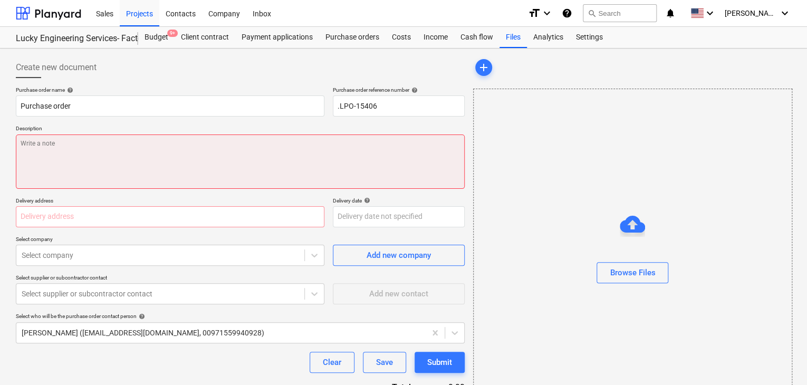
click at [247, 157] on textarea at bounding box center [240, 161] width 449 height 54
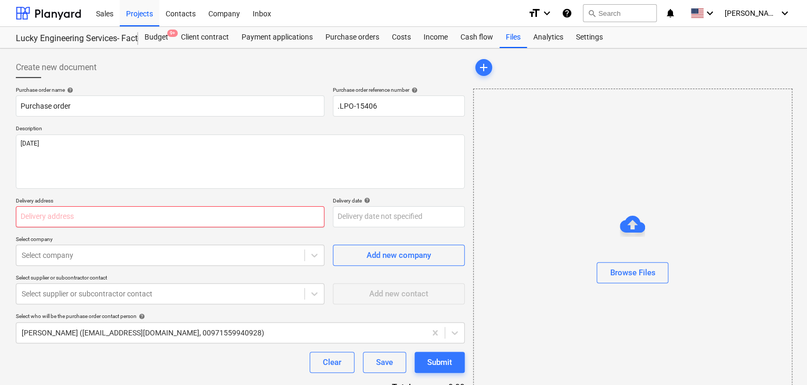
click at [224, 211] on input "text" at bounding box center [170, 216] width 309 height 21
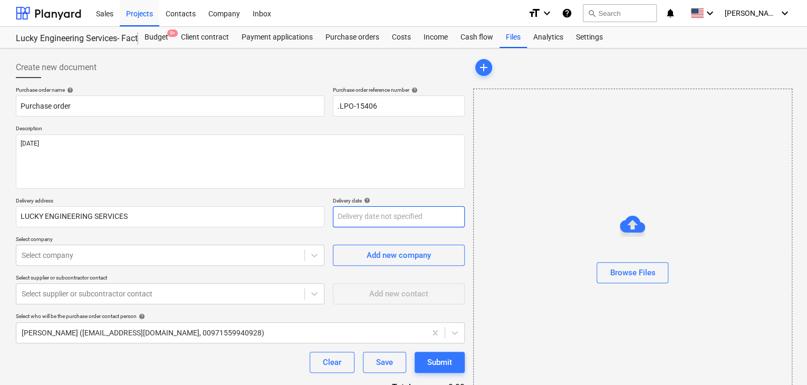
click at [344, 220] on body "Sales Projects Contacts Company Inbox format_size keyboard_arrow_down help sear…" at bounding box center [403, 192] width 807 height 385
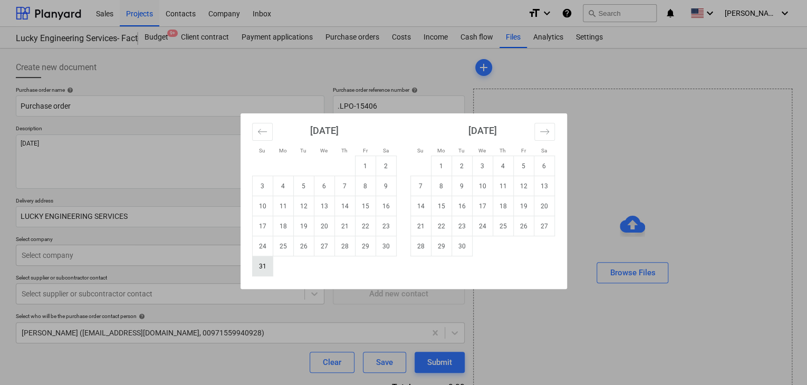
click at [270, 266] on td "31" at bounding box center [262, 266] width 21 height 20
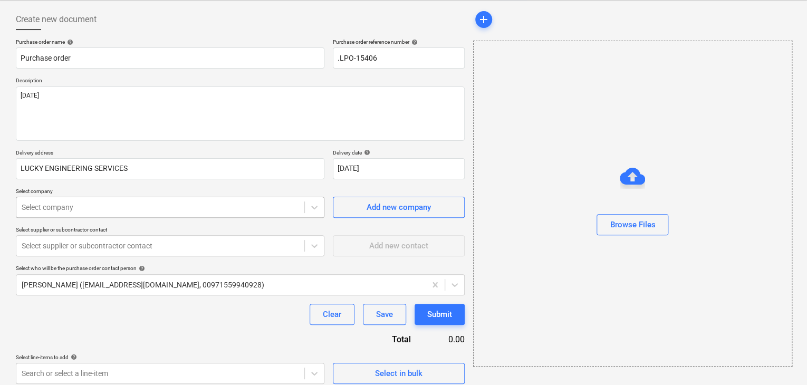
click at [226, 254] on body "Sales Projects Contacts Company Inbox format_size keyboard_arrow_down help sear…" at bounding box center [403, 144] width 807 height 385
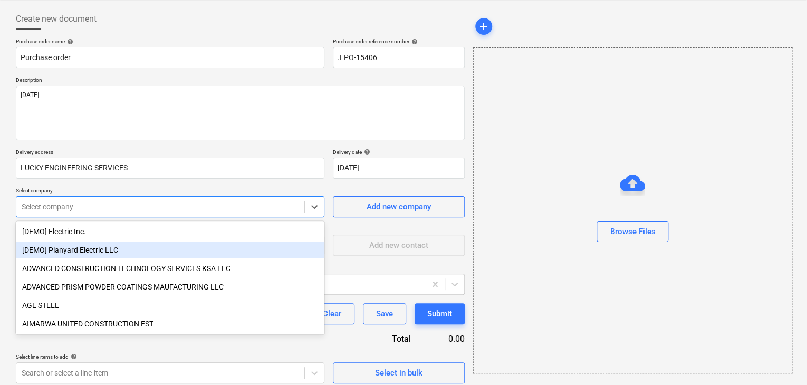
scroll to position [49, 0]
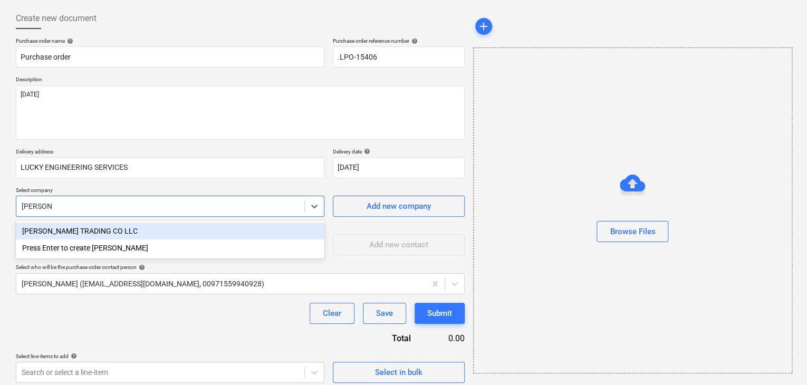
click at [229, 234] on div "[PERSON_NAME] TRADING CO LLC" at bounding box center [170, 231] width 309 height 17
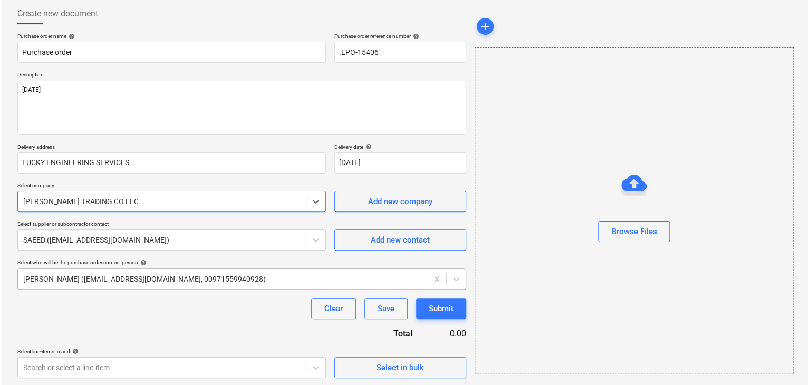
scroll to position [55, 0]
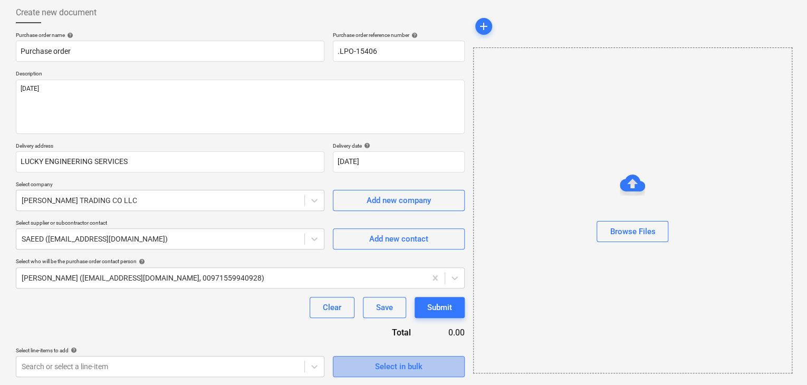
click at [367, 369] on span "Select in bulk" at bounding box center [398, 367] width 105 height 14
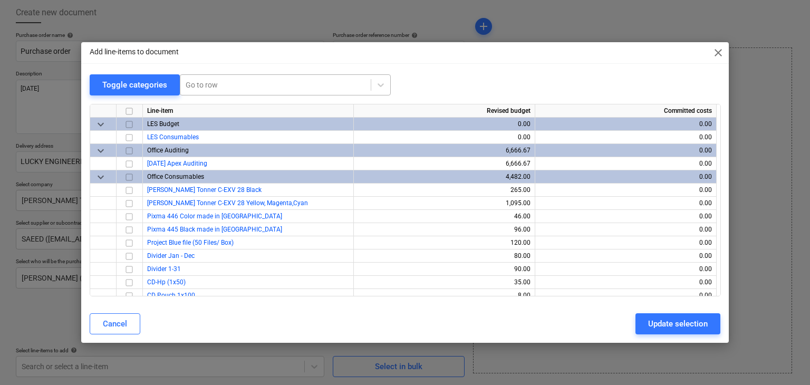
click at [274, 85] on div at bounding box center [276, 85] width 180 height 11
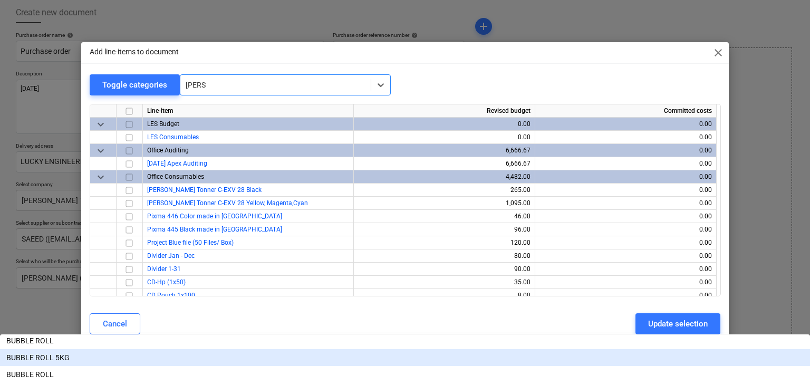
scroll to position [122, 0]
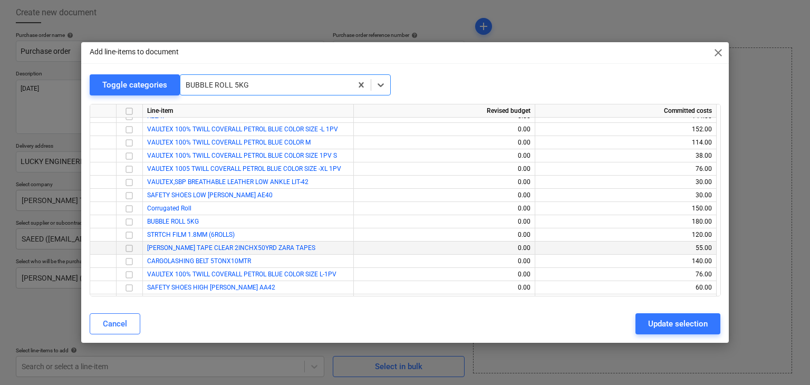
scroll to position [18566, 0]
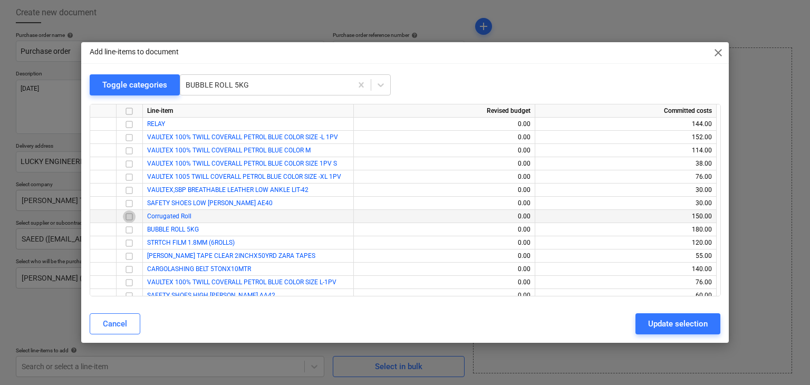
click at [132, 216] on input "checkbox" at bounding box center [129, 216] width 13 height 13
click at [128, 224] on input "checkbox" at bounding box center [129, 230] width 13 height 13
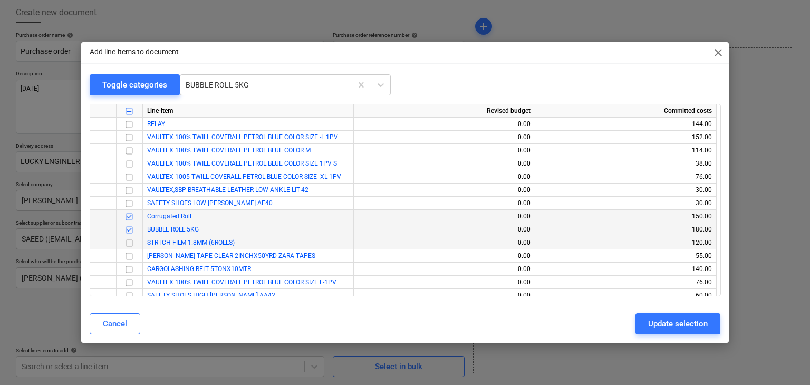
click at [127, 242] on input "checkbox" at bounding box center [129, 243] width 13 height 13
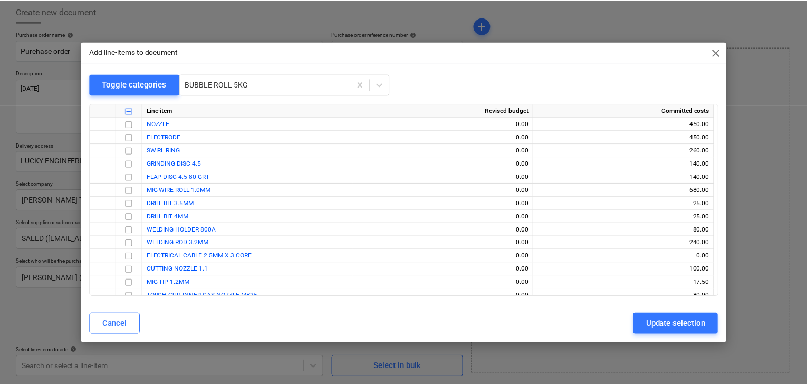
scroll to position [21116, 0]
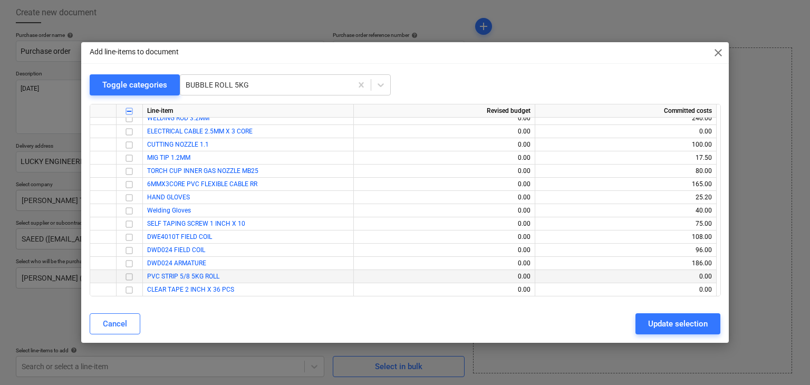
click at [127, 276] on input "checkbox" at bounding box center [129, 277] width 13 height 13
click at [127, 292] on input "checkbox" at bounding box center [129, 290] width 13 height 13
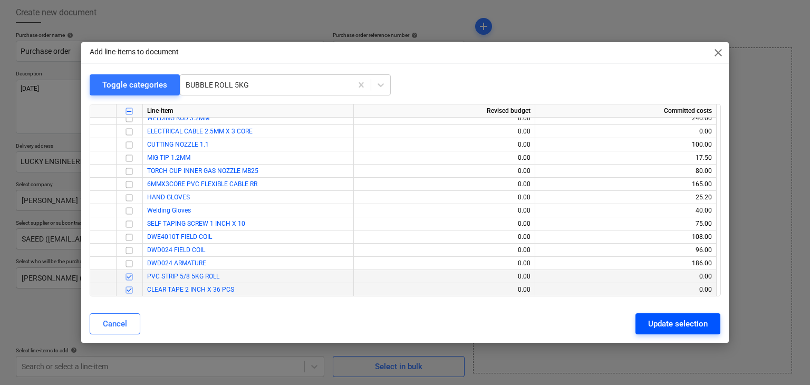
click at [688, 319] on div "Update selection" at bounding box center [678, 324] width 60 height 14
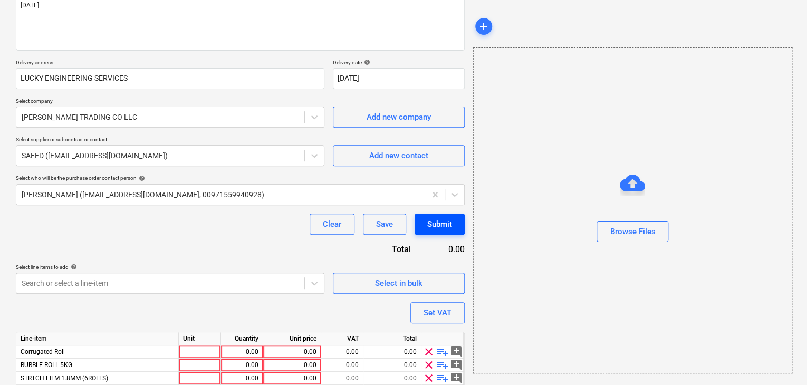
scroll to position [207, 0]
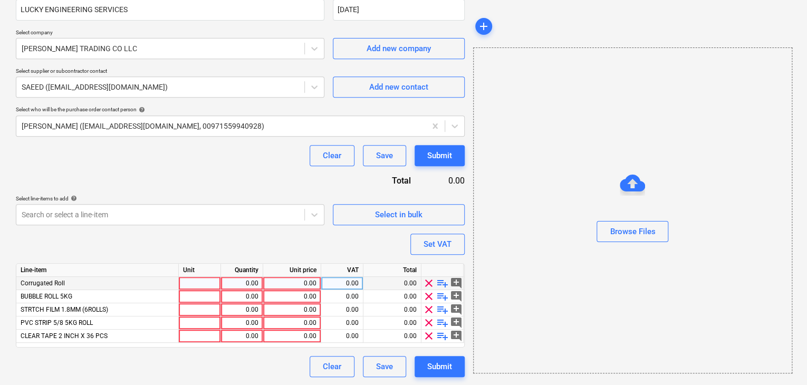
click at [198, 277] on div at bounding box center [200, 283] width 42 height 13
click at [232, 282] on div "0.00" at bounding box center [241, 283] width 33 height 13
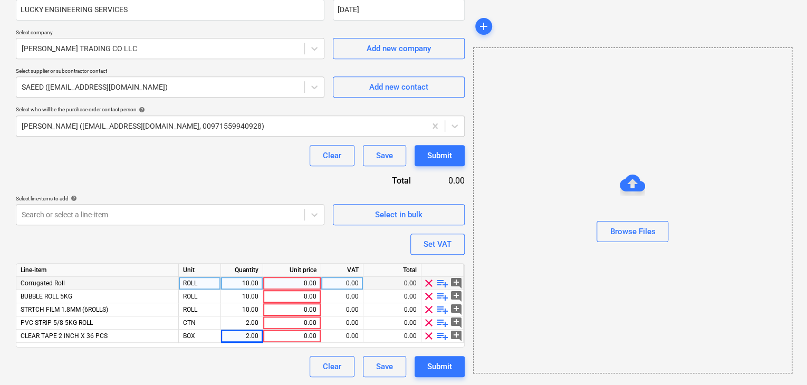
click at [301, 284] on div "0.00" at bounding box center [291, 283] width 49 height 13
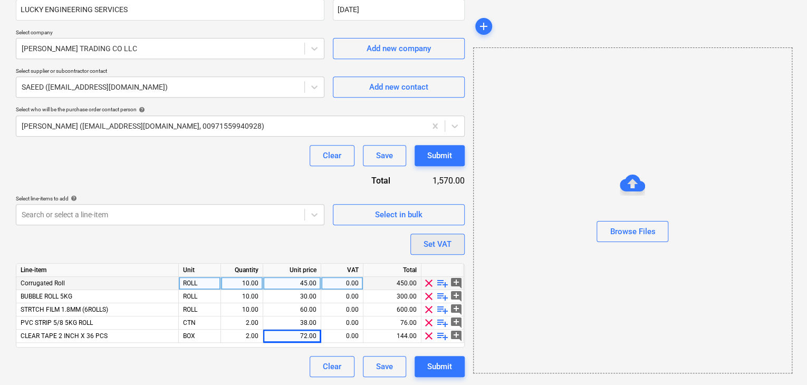
drag, startPoint x: 495, startPoint y: 217, endPoint x: 447, endPoint y: 233, distance: 50.0
click at [491, 218] on div at bounding box center [633, 212] width 318 height 17
click at [442, 237] on div "Set VAT" at bounding box center [438, 244] width 28 height 14
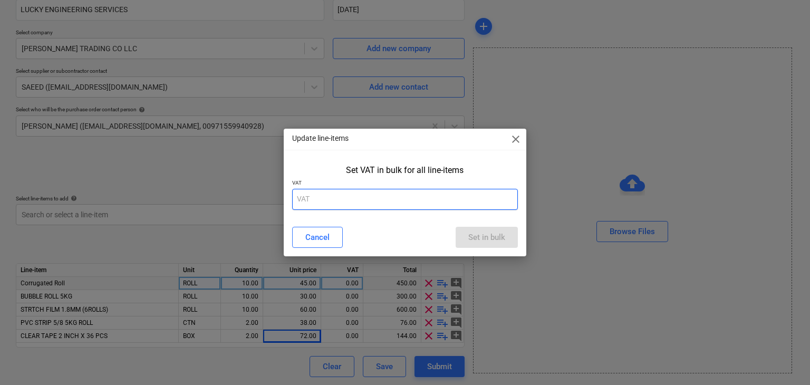
click at [341, 195] on input "text" at bounding box center [405, 199] width 226 height 21
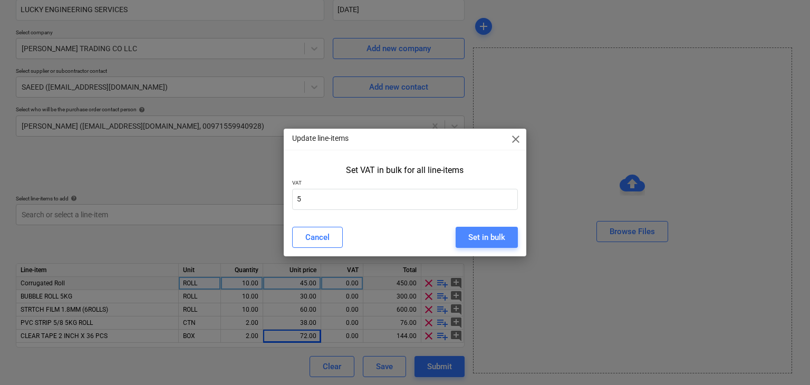
click at [489, 230] on div "Set in bulk" at bounding box center [486, 237] width 37 height 14
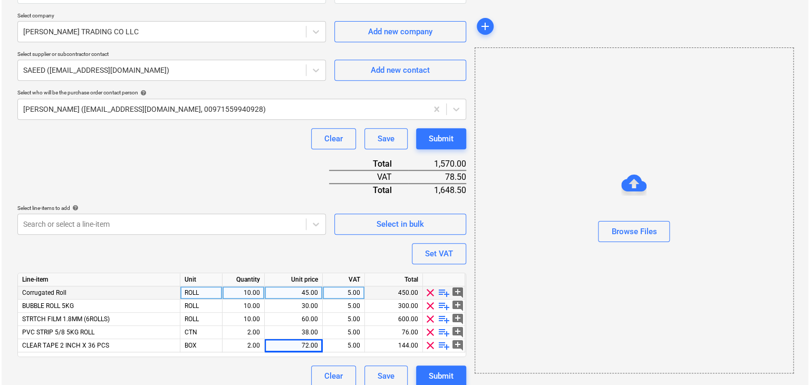
scroll to position [233, 0]
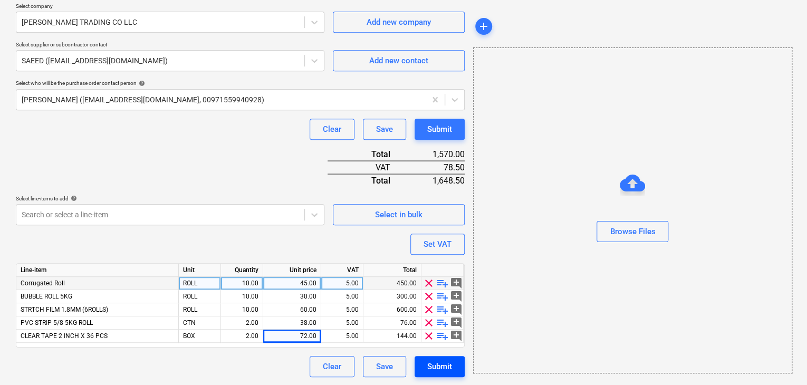
click at [430, 364] on div "Submit" at bounding box center [439, 367] width 25 height 14
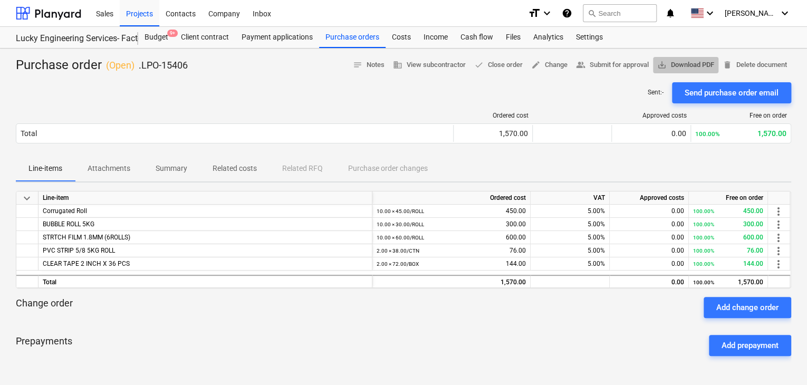
click at [671, 64] on span "save_alt Download PDF" at bounding box center [685, 65] width 57 height 12
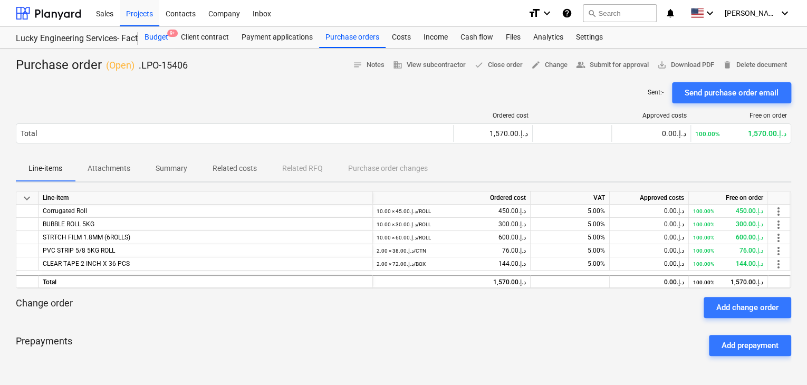
click at [144, 36] on div "Budget 9+" at bounding box center [156, 37] width 36 height 21
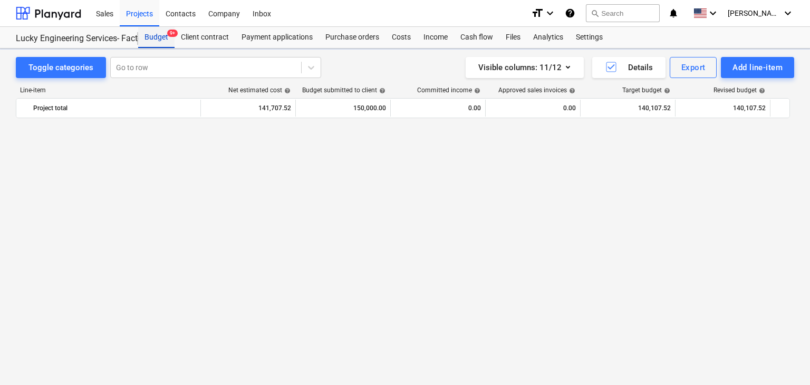
scroll to position [24998, 0]
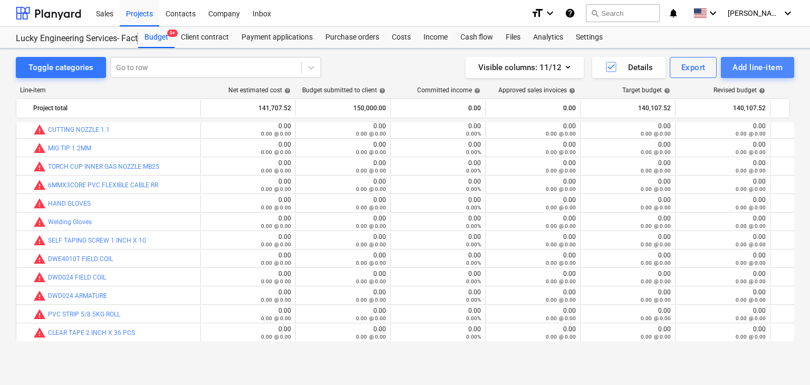
click at [737, 69] on div "Add line-item" at bounding box center [758, 68] width 50 height 14
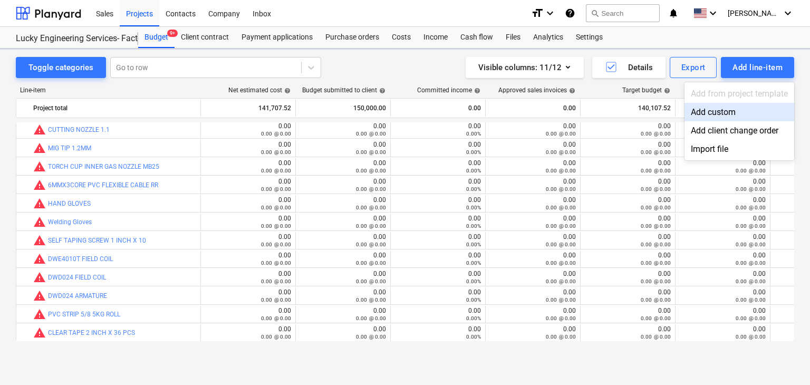
click at [712, 108] on div "Add custom" at bounding box center [740, 112] width 110 height 18
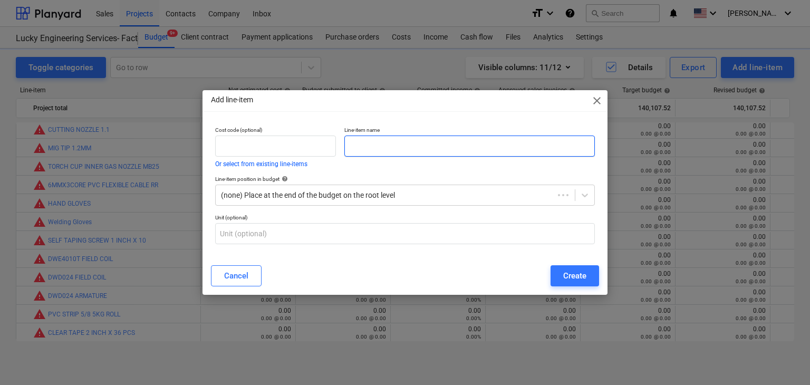
click at [392, 156] on input "text" at bounding box center [469, 146] width 251 height 21
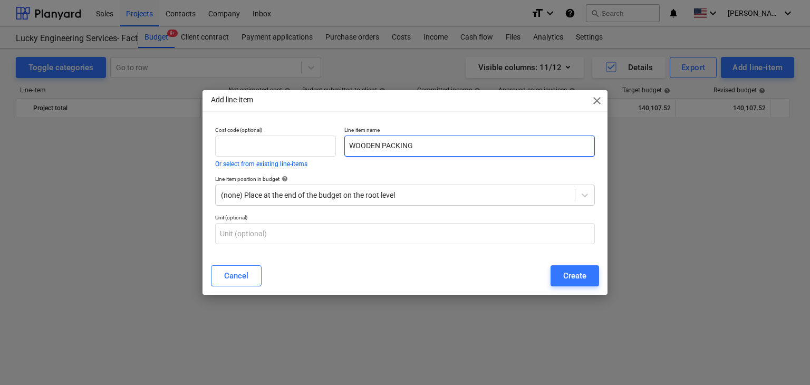
scroll to position [24998, 0]
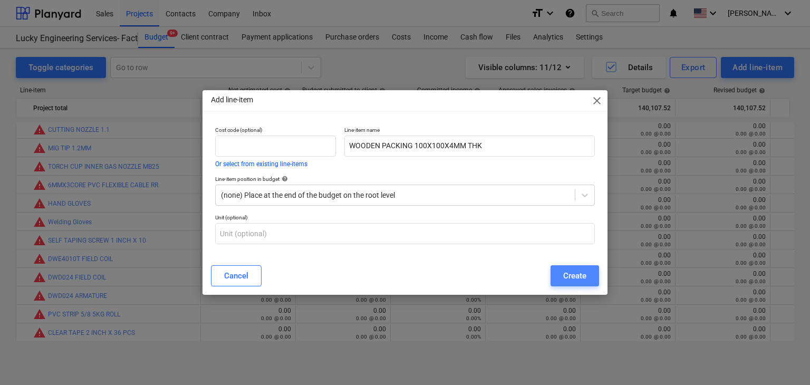
click at [593, 276] on button "Create" at bounding box center [575, 275] width 49 height 21
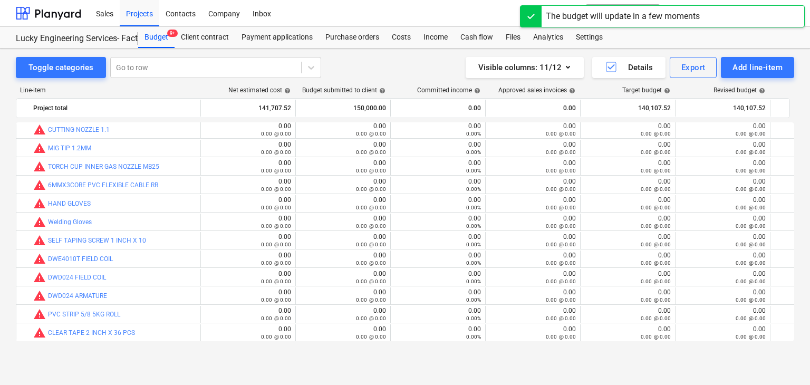
scroll to position [25016, 0]
